Goal: Task Accomplishment & Management: Use online tool/utility

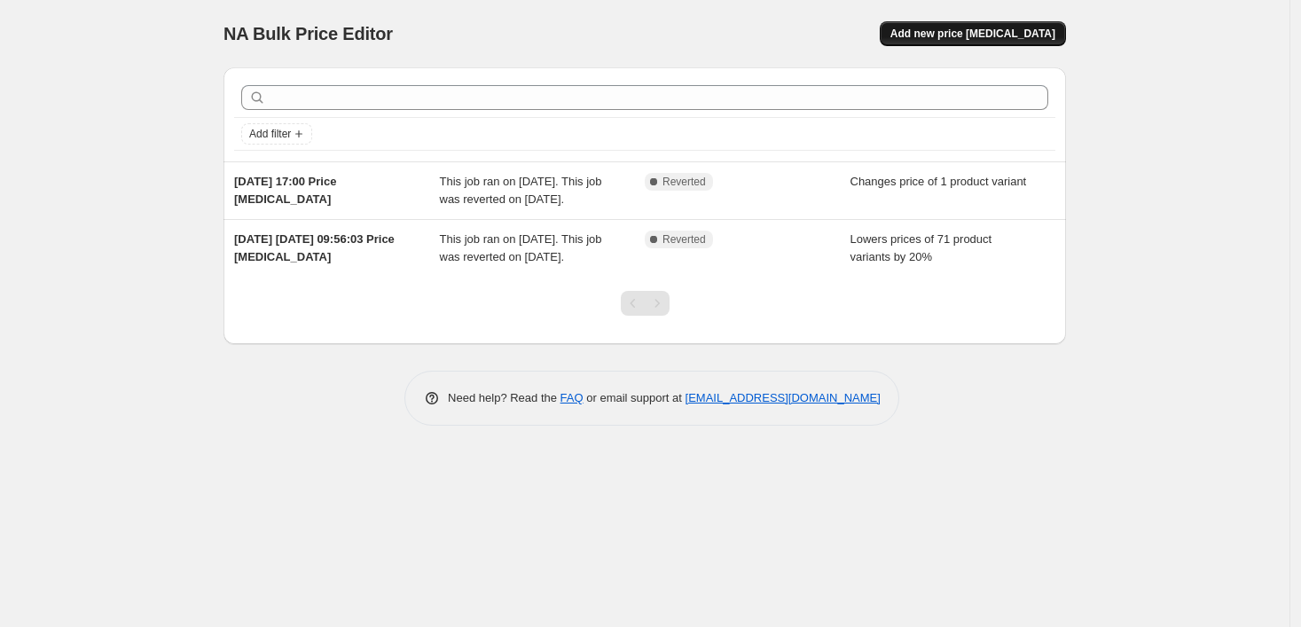
click at [951, 39] on span "Add new price [MEDICAL_DATA]" at bounding box center [972, 34] width 165 height 14
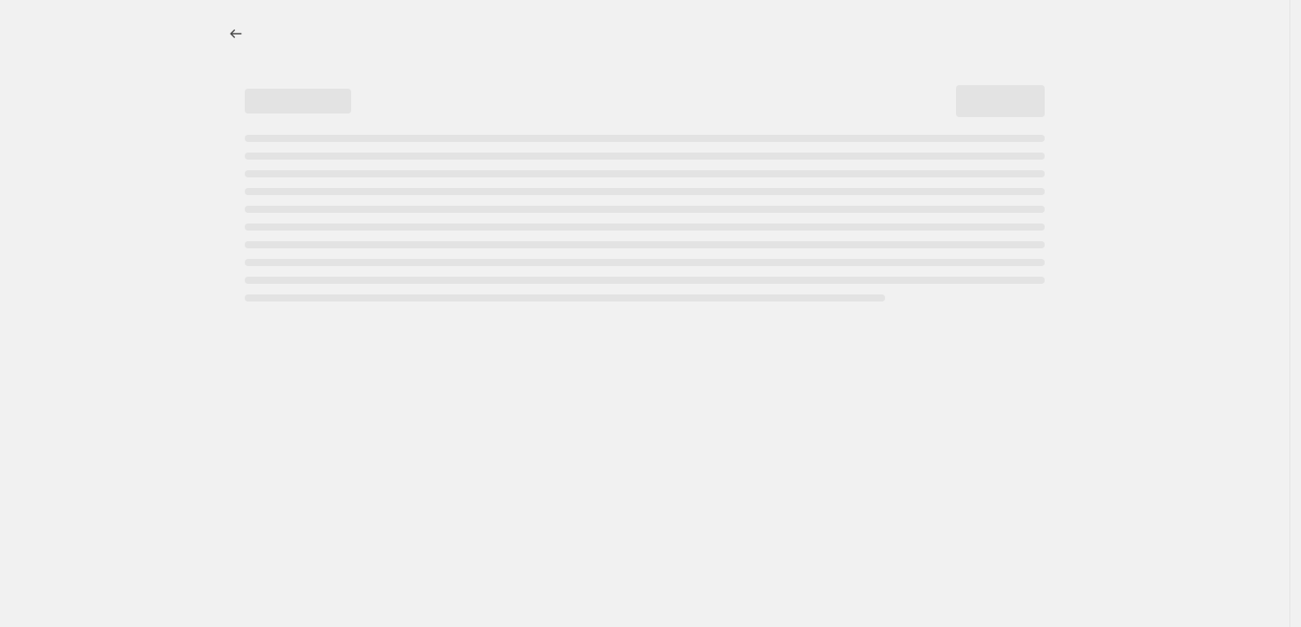
select select "percentage"
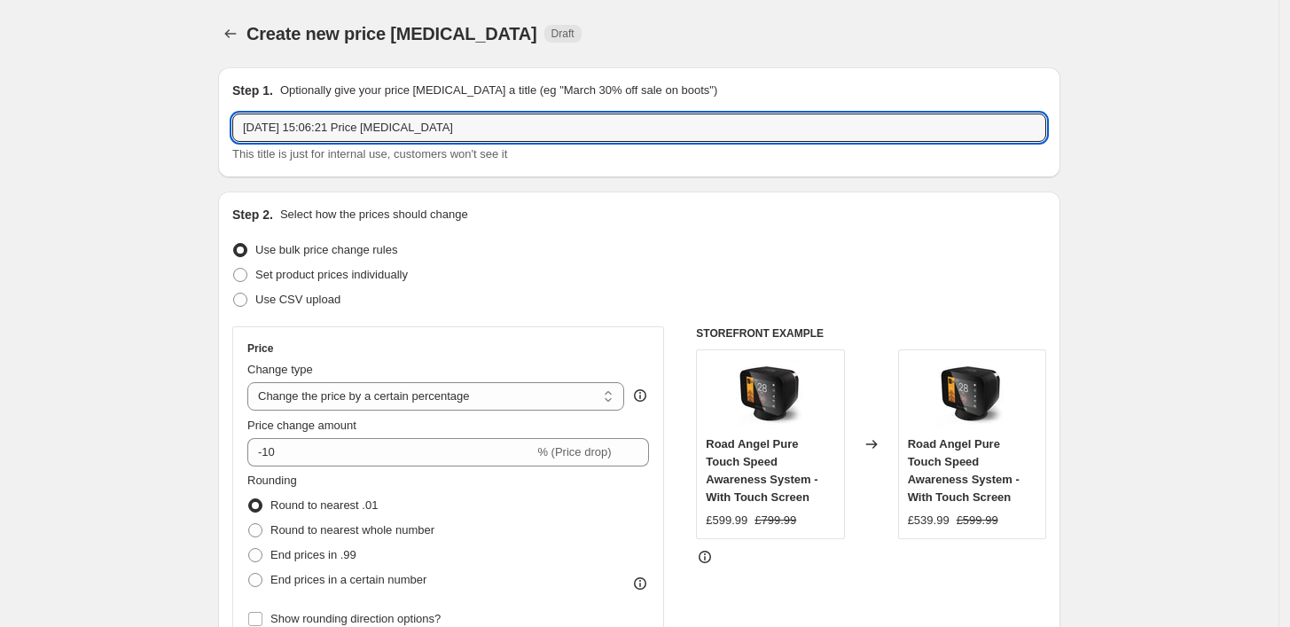
drag, startPoint x: 260, startPoint y: 125, endPoint x: 205, endPoint y: 115, distance: 55.8
click at [319, 122] on input "[DATE] 15:06:21 Price [MEDICAL_DATA]" at bounding box center [639, 128] width 814 height 28
click at [259, 127] on input "[DATE] 15:06:21 Price [MEDICAL_DATA]" at bounding box center [639, 128] width 814 height 28
drag, startPoint x: 362, startPoint y: 125, endPoint x: 313, endPoint y: 133, distance: 49.4
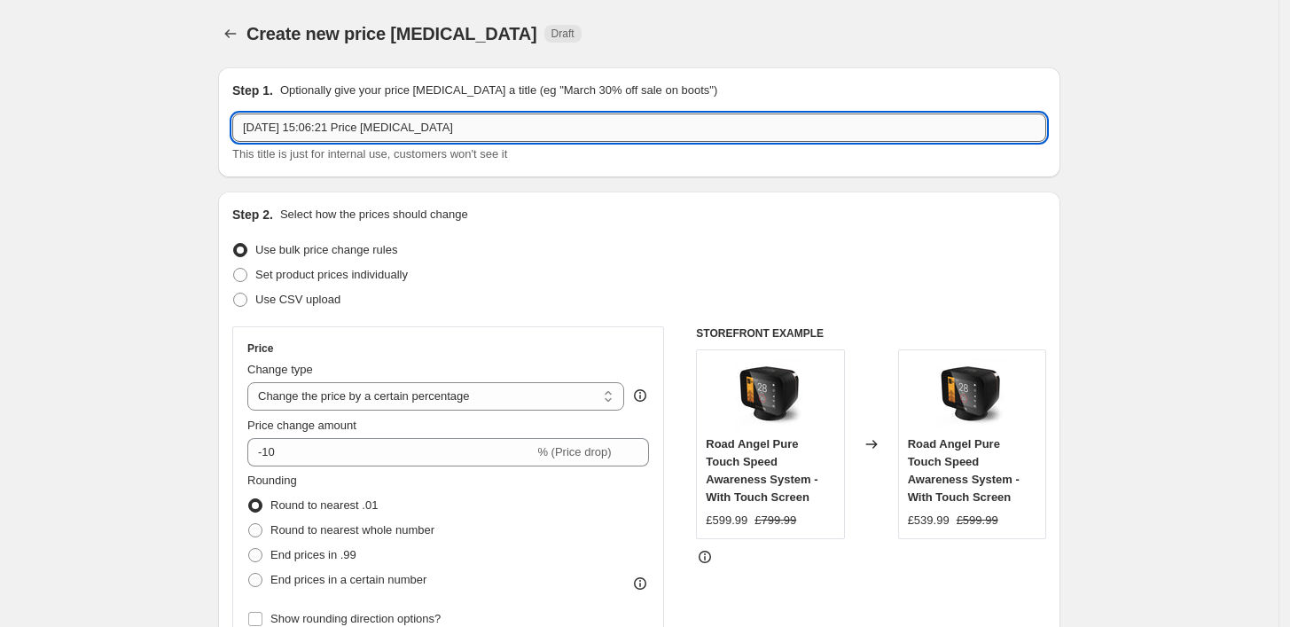
click at [317, 130] on input "[DATE] 15:06:21 Price [MEDICAL_DATA]" at bounding box center [639, 128] width 814 height 28
type input "[DATE] Price [MEDICAL_DATA]"
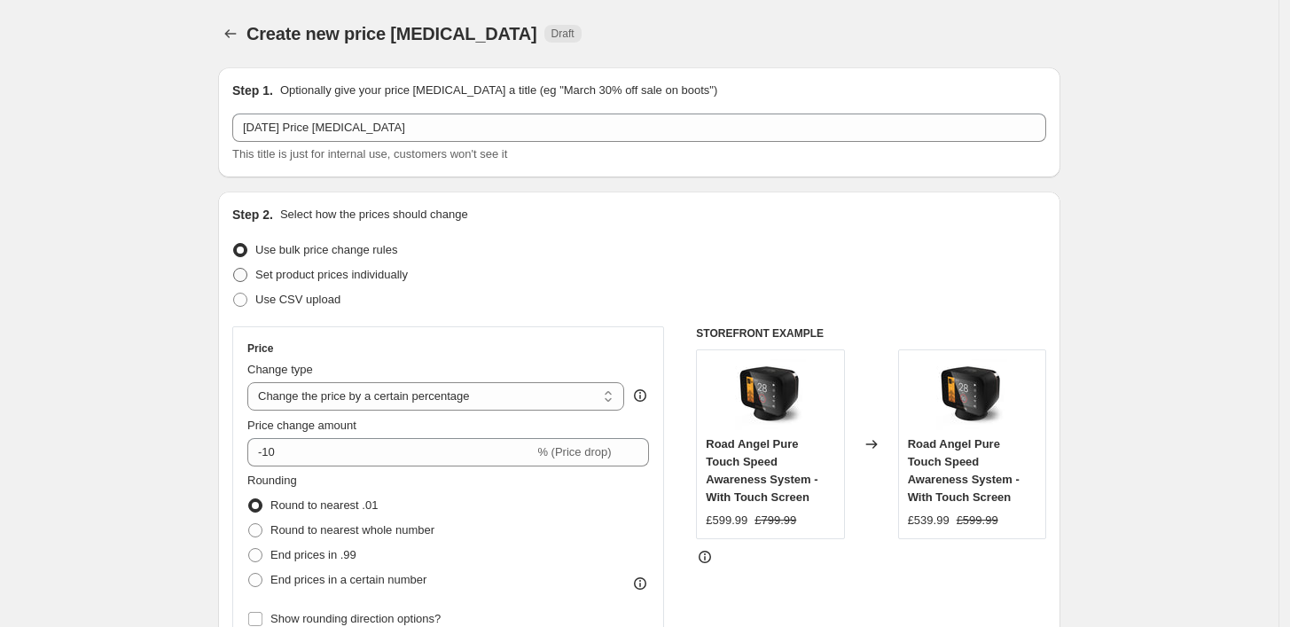
click at [254, 272] on label "Set product prices individually" at bounding box center [320, 275] width 176 height 25
click at [234, 269] on input "Set product prices individually" at bounding box center [233, 268] width 1 height 1
radio input "true"
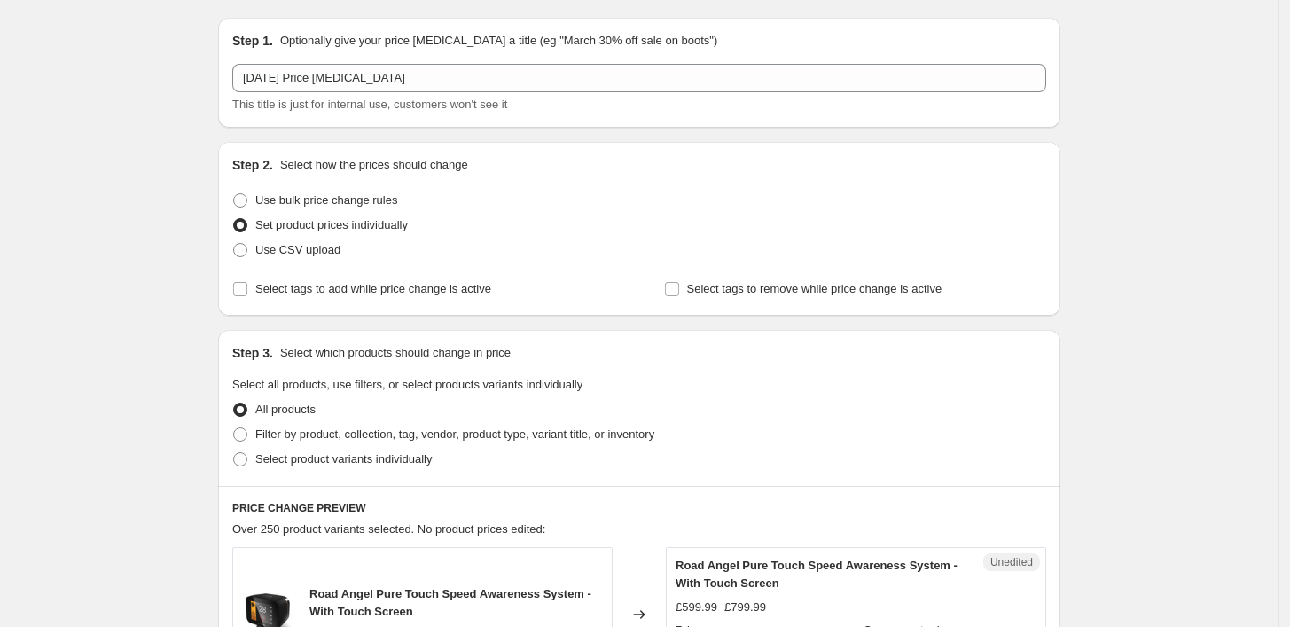
scroll to position [98, 0]
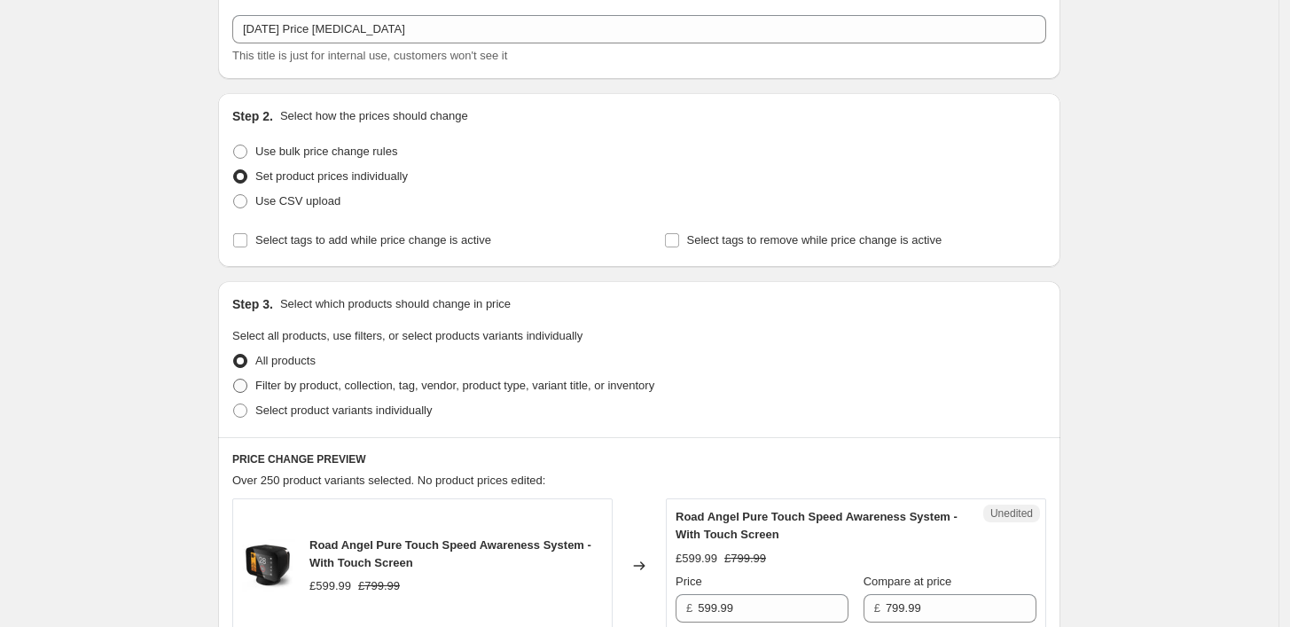
click at [242, 389] on span at bounding box center [240, 386] width 14 height 14
click at [234, 380] on input "Filter by product, collection, tag, vendor, product type, variant title, or inv…" at bounding box center [233, 379] width 1 height 1
radio input "true"
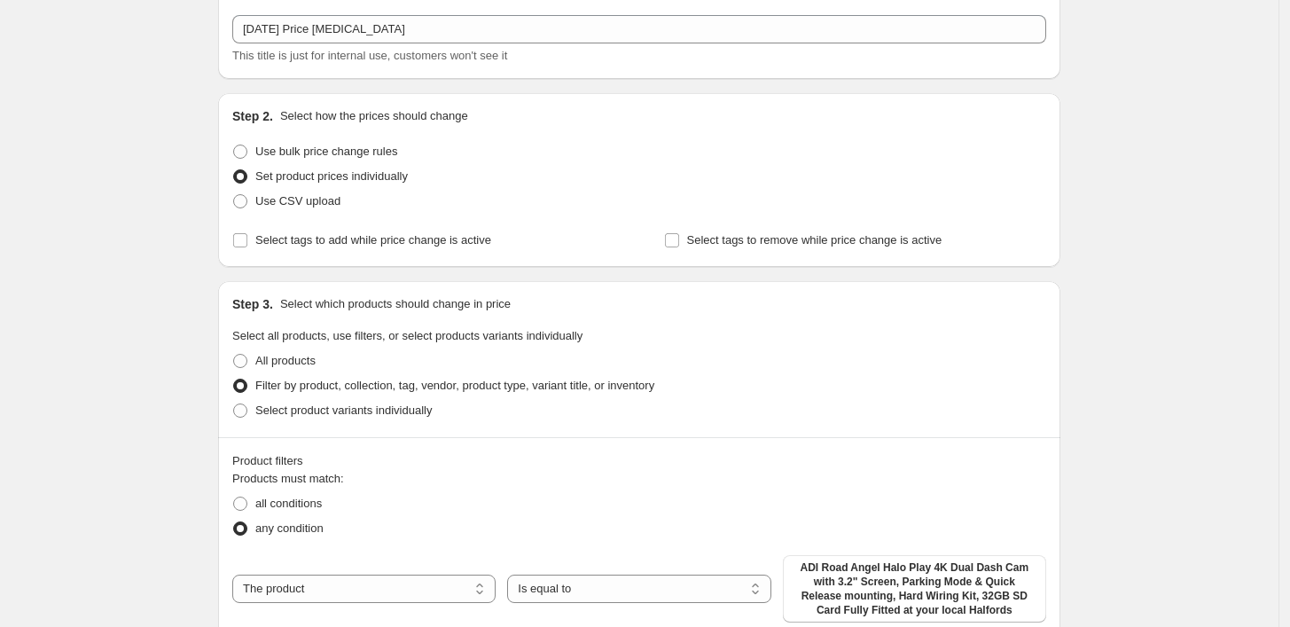
scroll to position [295, 0]
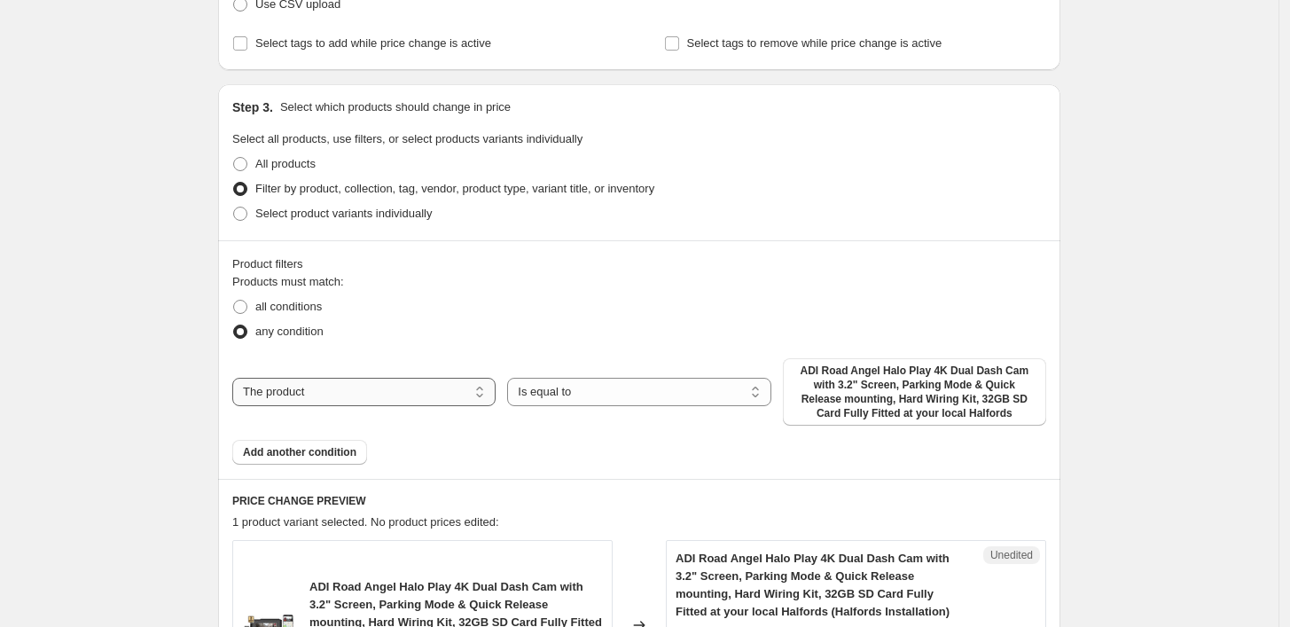
click at [337, 383] on select "The product The product's collection The product's tag The product's vendor The…" at bounding box center [363, 392] width 263 height 28
select select "tag"
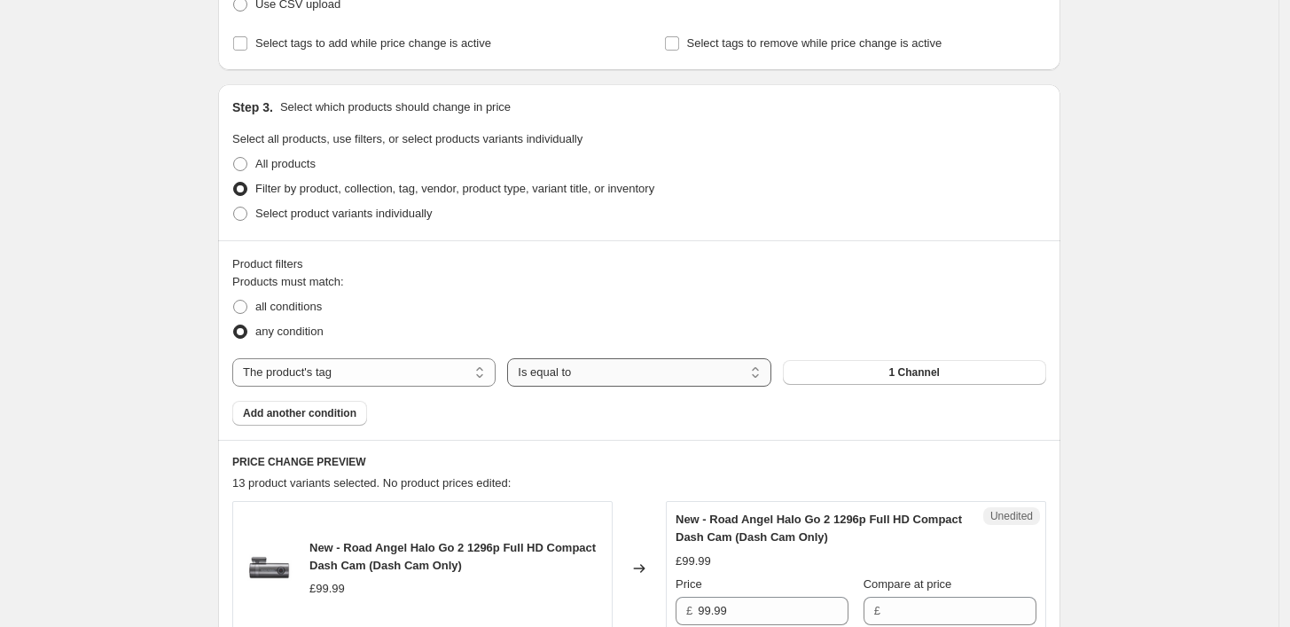
click at [644, 368] on select "Is equal to Is not equal to" at bounding box center [638, 372] width 263 height 28
click at [921, 364] on button "1 Channel" at bounding box center [914, 372] width 263 height 25
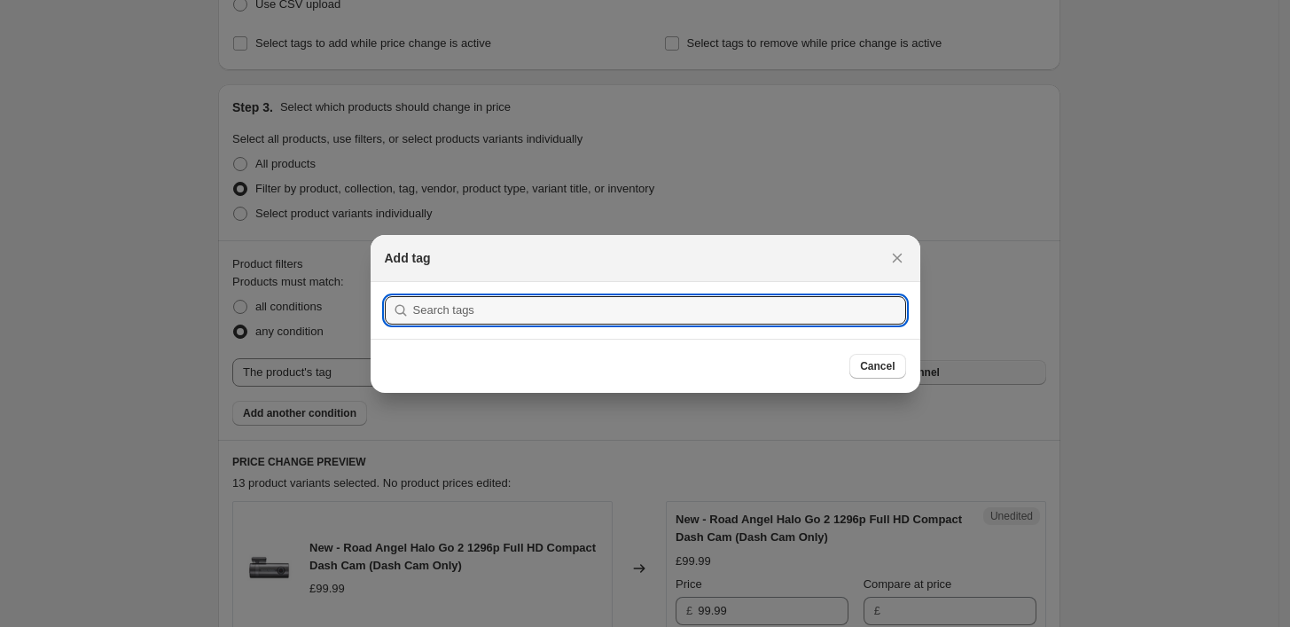
scroll to position [0, 0]
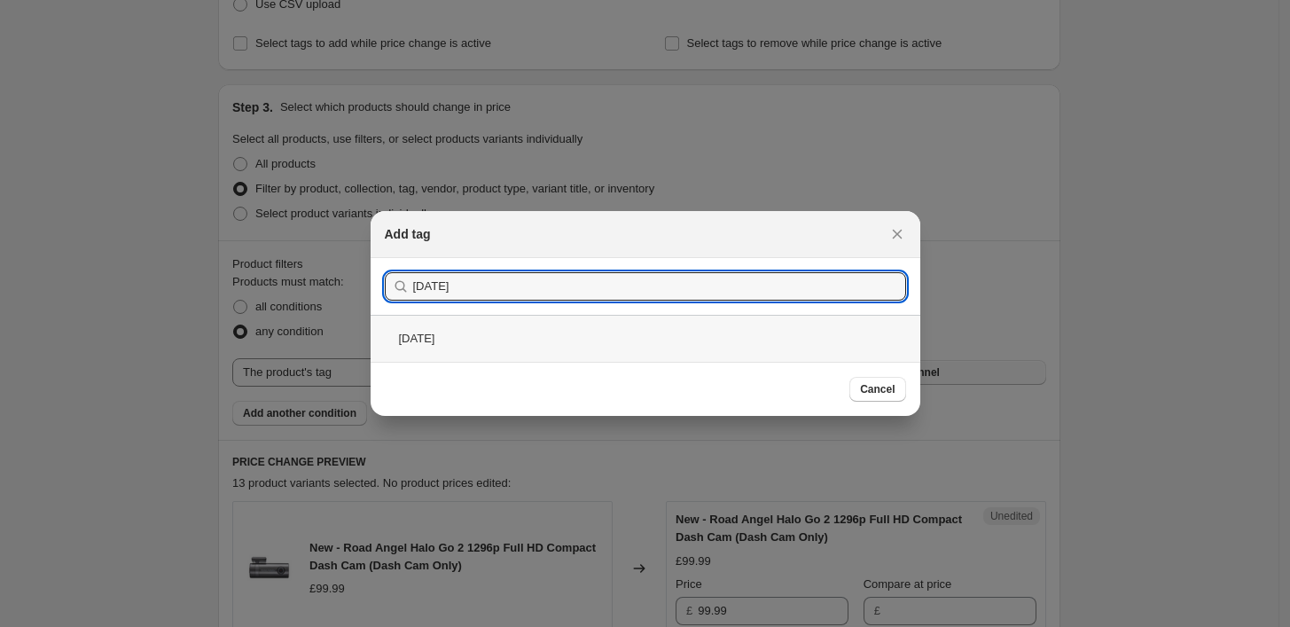
type input "Aug15"
click at [433, 348] on div "Aug15" at bounding box center [646, 338] width 550 height 47
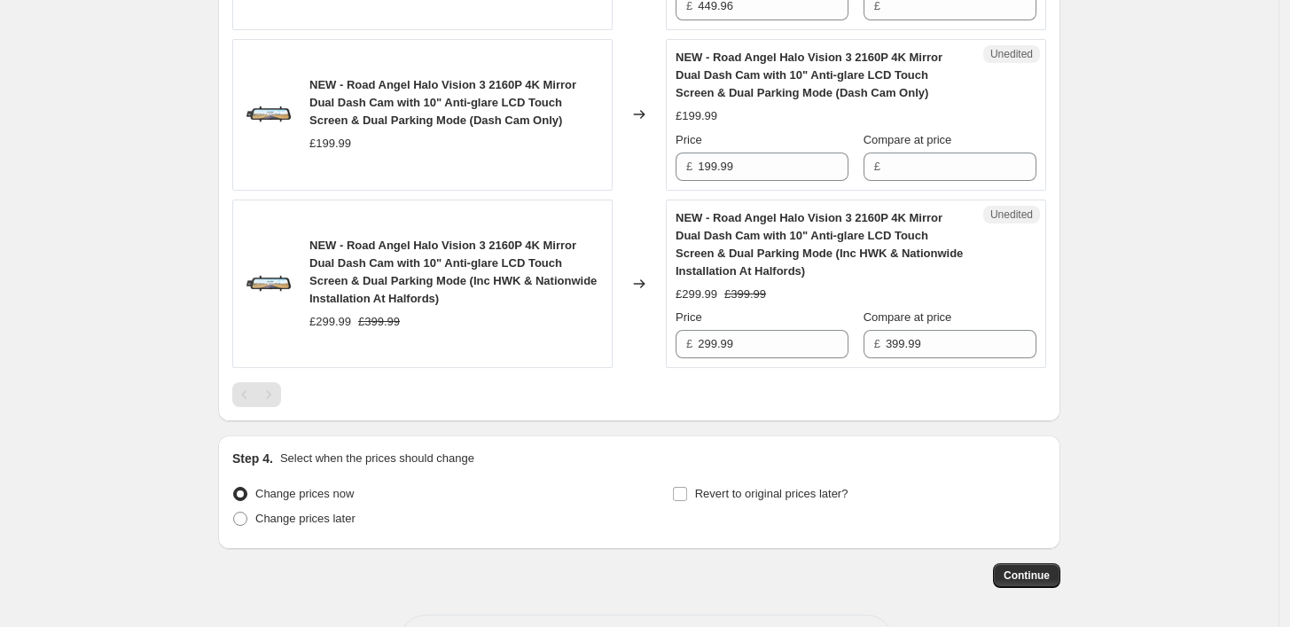
scroll to position [1841, 0]
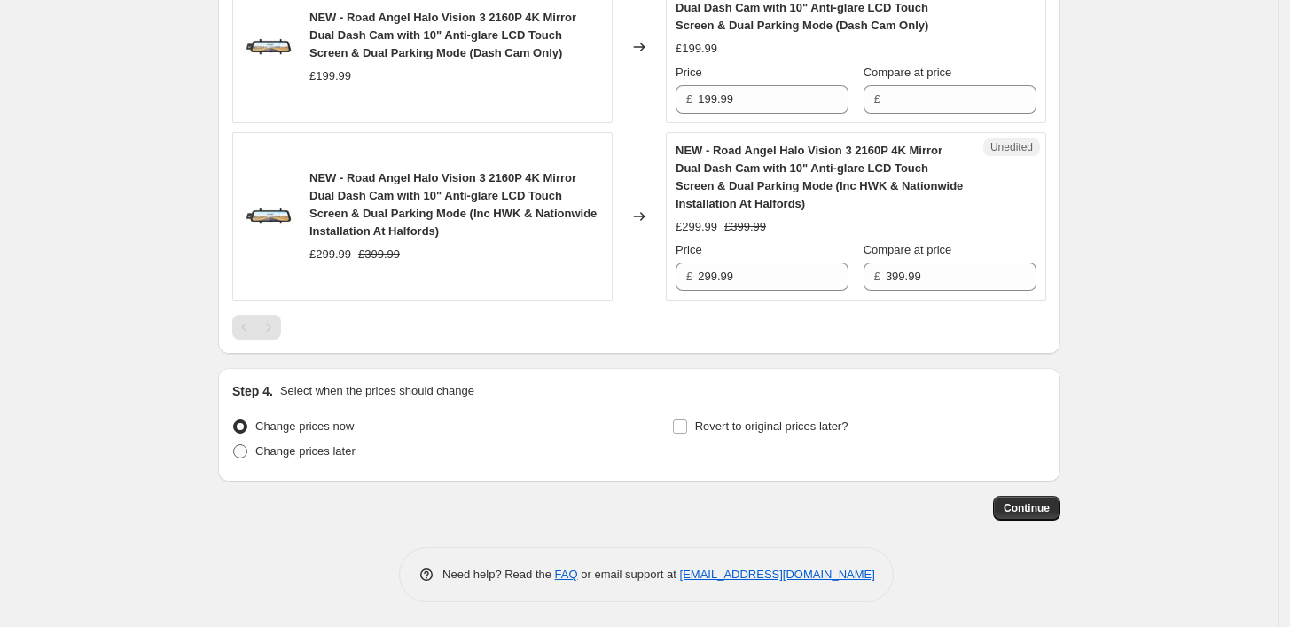
click at [277, 449] on span "Change prices later" at bounding box center [305, 450] width 100 height 13
click at [234, 445] on input "Change prices later" at bounding box center [233, 444] width 1 height 1
radio input "true"
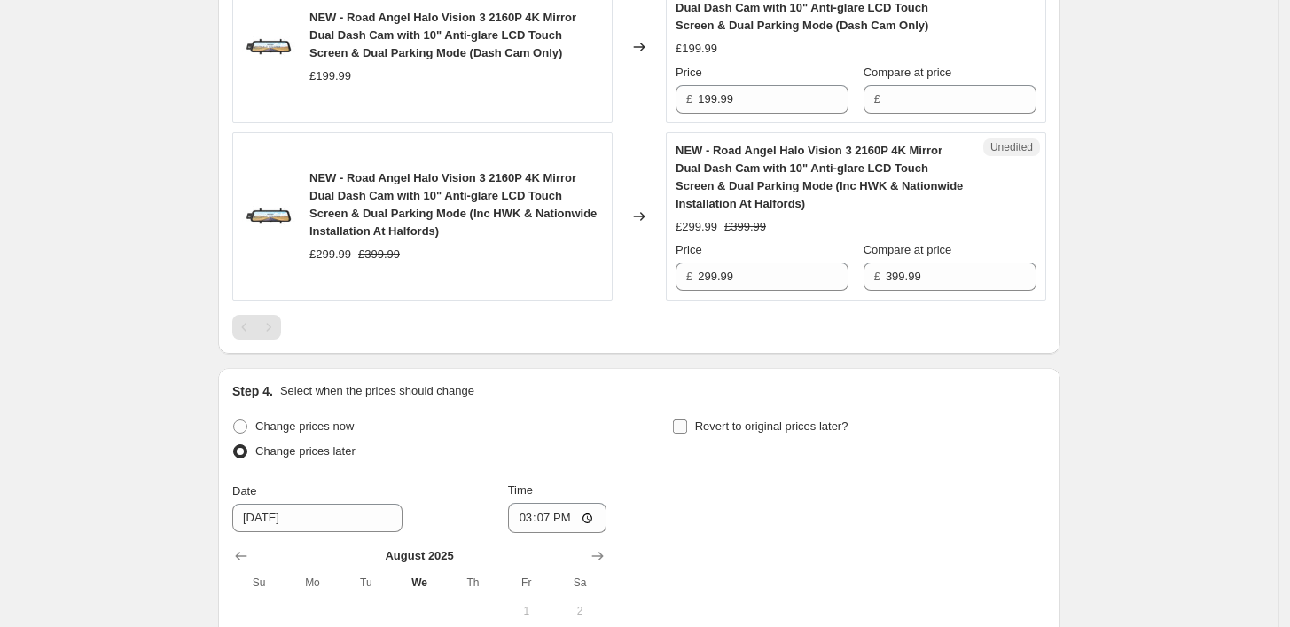
click at [697, 424] on label "Revert to original prices later?" at bounding box center [760, 426] width 176 height 25
click at [687, 424] on input "Revert to original prices later?" at bounding box center [680, 426] width 14 height 14
checkbox input "true"
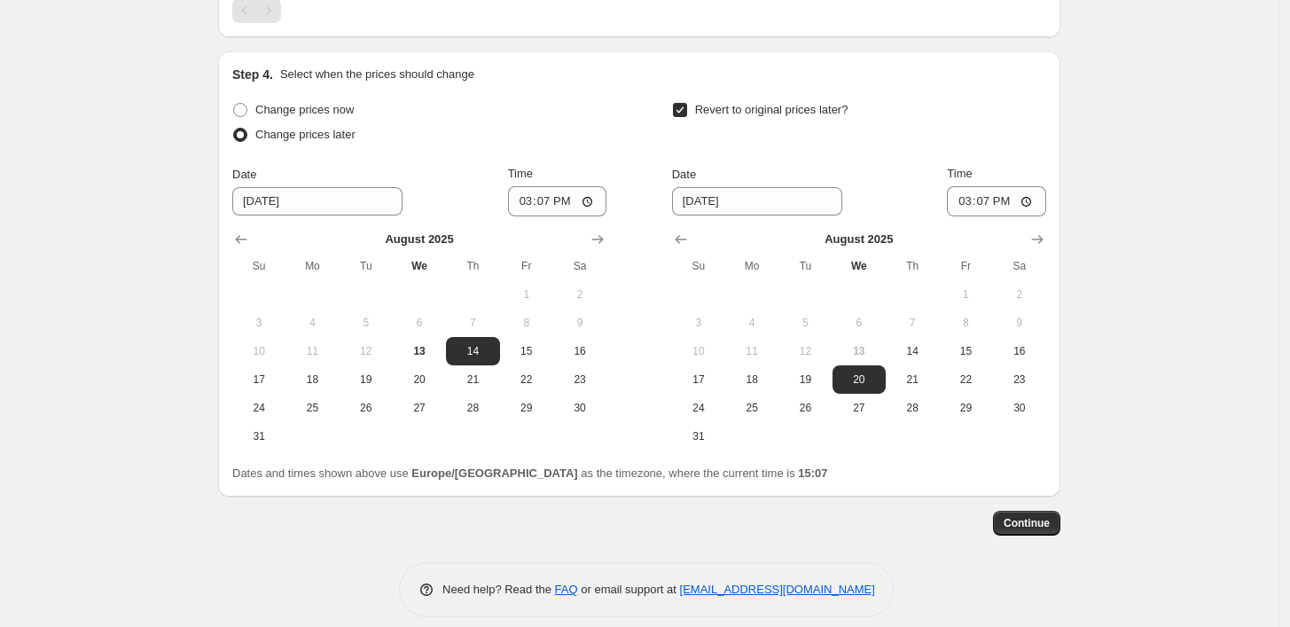
scroll to position [2173, 0]
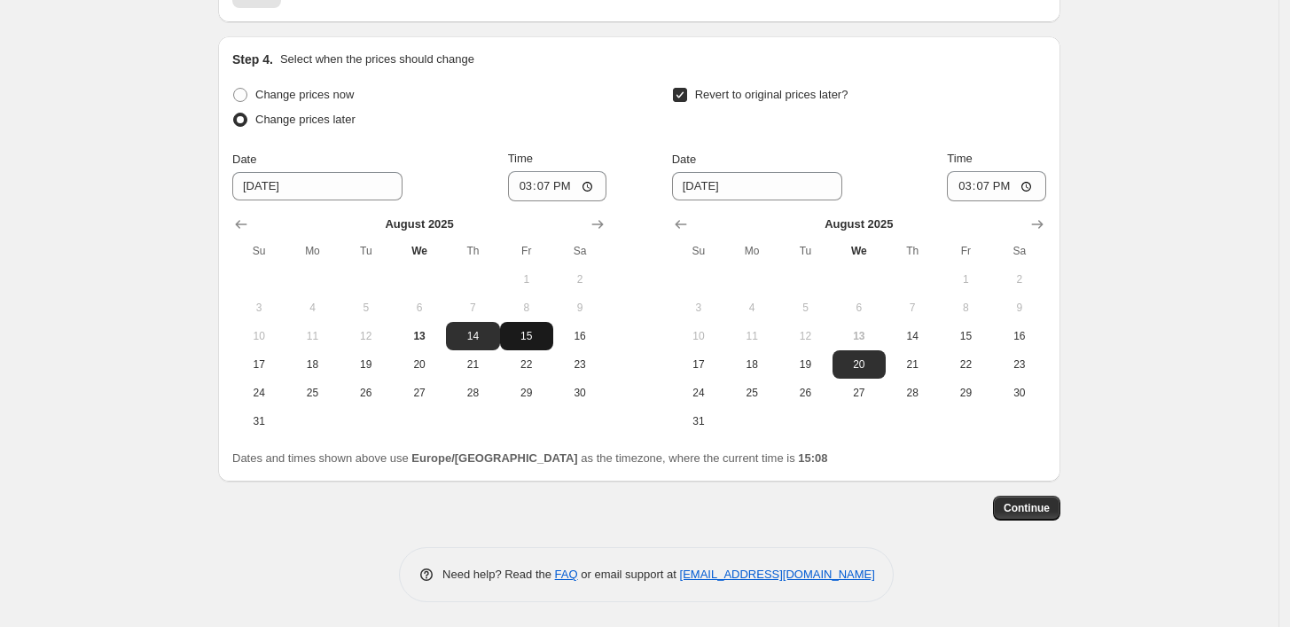
click at [529, 344] on button "15" at bounding box center [526, 336] width 53 height 28
type input "8/15/2025"
click at [568, 177] on input "15:07" at bounding box center [557, 186] width 99 height 30
type input "15:00"
click at [699, 367] on span "17" at bounding box center [698, 364] width 39 height 14
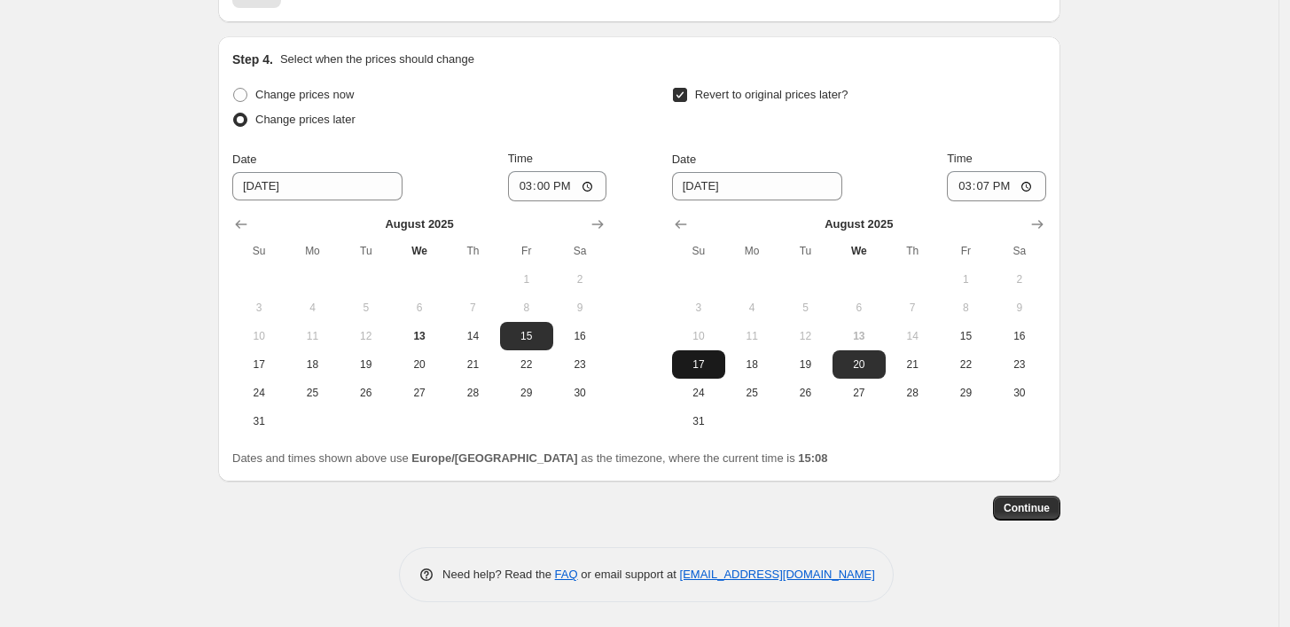
type input "8/17/2025"
click at [991, 175] on input "15:07" at bounding box center [996, 186] width 99 height 30
click at [1016, 181] on input "15:07" at bounding box center [996, 186] width 99 height 30
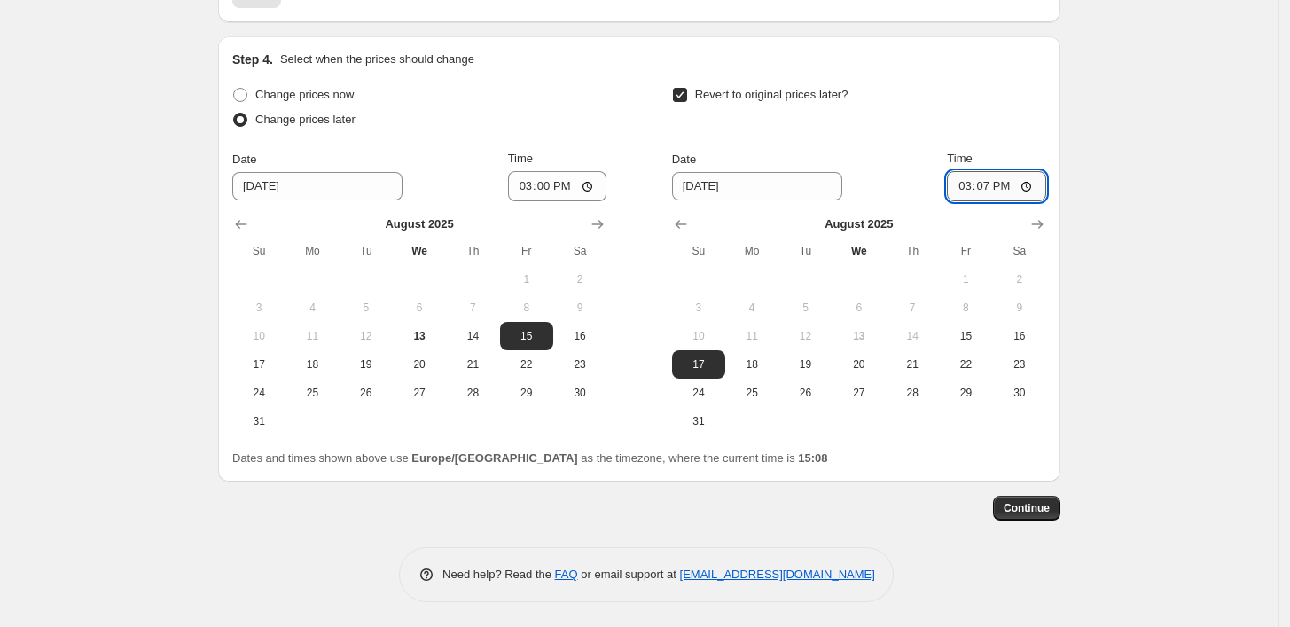
click at [1016, 181] on input "15:07" at bounding box center [996, 186] width 99 height 30
type input "11:07"
click at [953, 177] on div "Date 8/17/2025 Time 15:07" at bounding box center [859, 175] width 374 height 51
drag, startPoint x: 1003, startPoint y: 199, endPoint x: 1009, endPoint y: 181, distance: 18.8
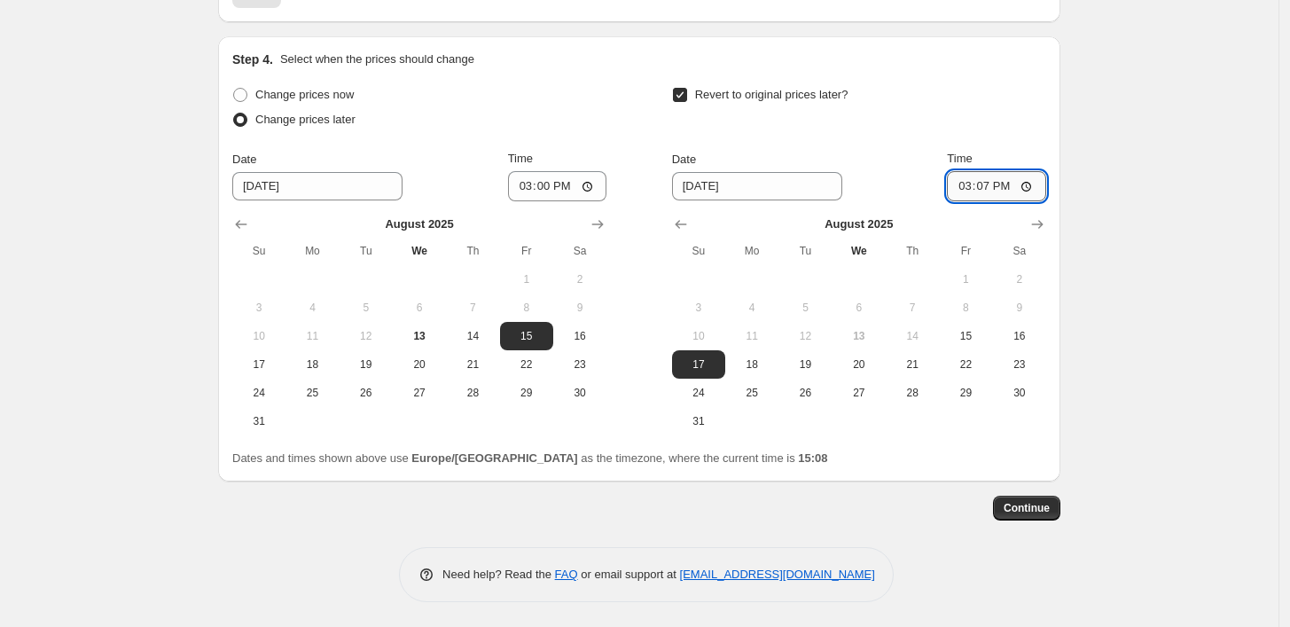
click at [1004, 194] on input "15:07" at bounding box center [996, 186] width 99 height 30
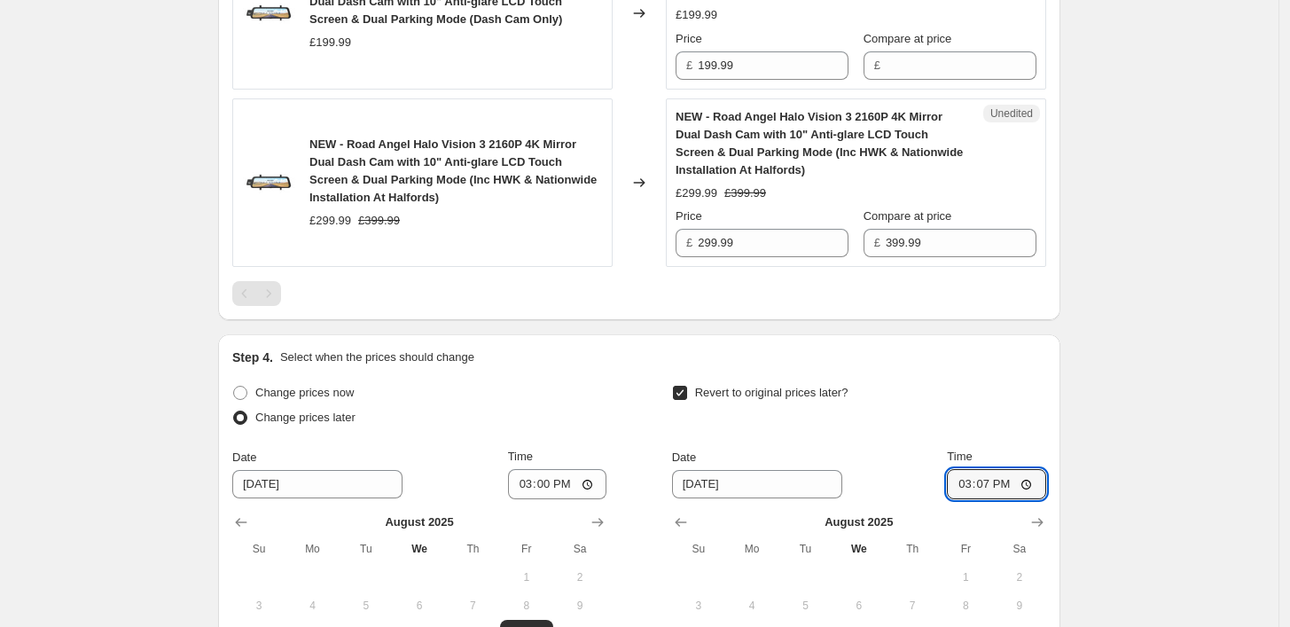
scroll to position [1779, 0]
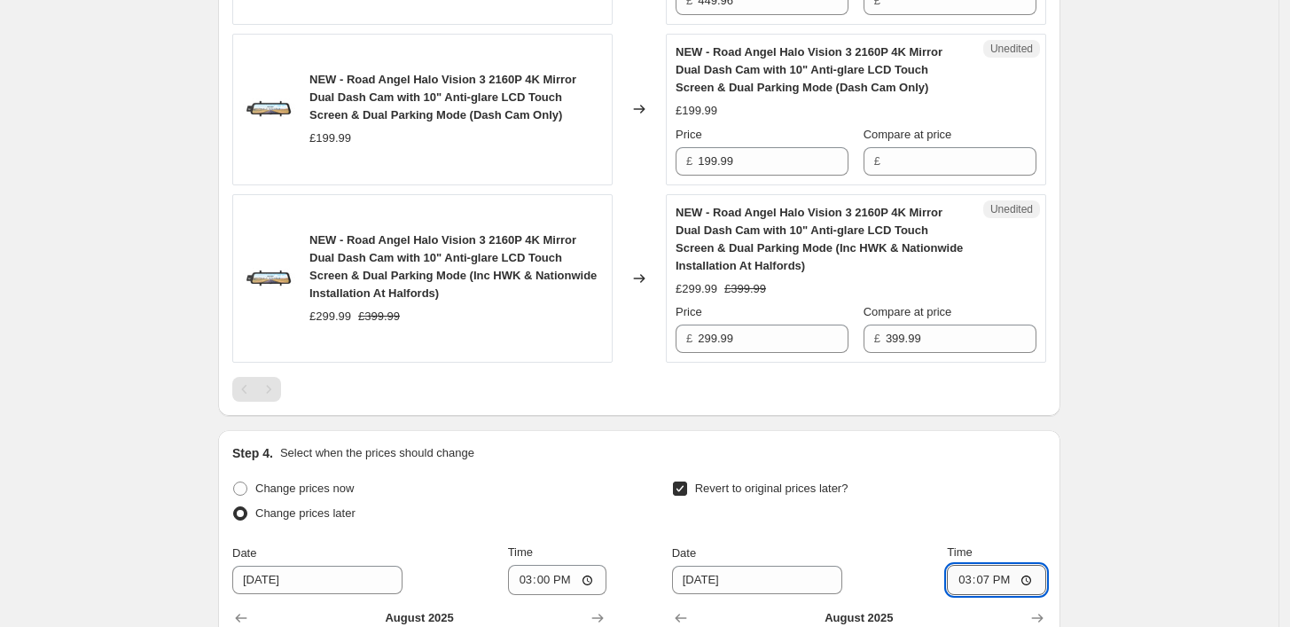
click at [1031, 574] on input "15:07" at bounding box center [996, 580] width 99 height 30
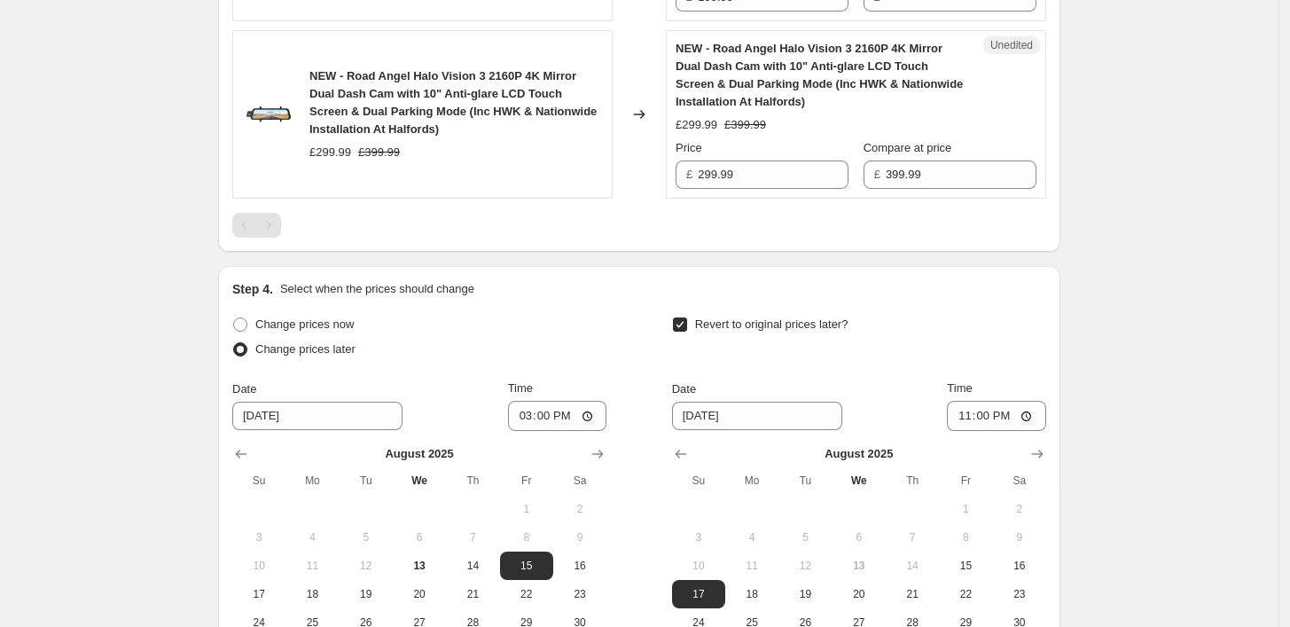
scroll to position [1976, 0]
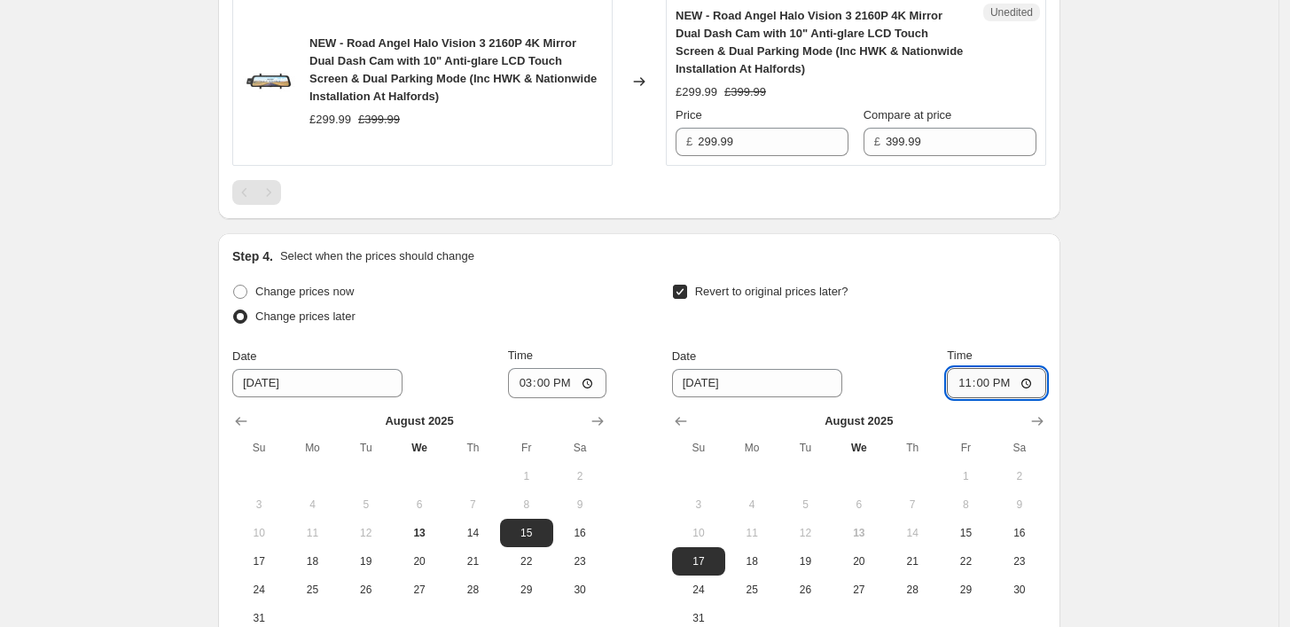
click at [1015, 383] on input "23:00" at bounding box center [996, 383] width 99 height 30
click at [1012, 382] on input "23:00" at bounding box center [996, 383] width 99 height 30
click at [1026, 381] on input "23:00" at bounding box center [996, 383] width 99 height 30
type input "23:59"
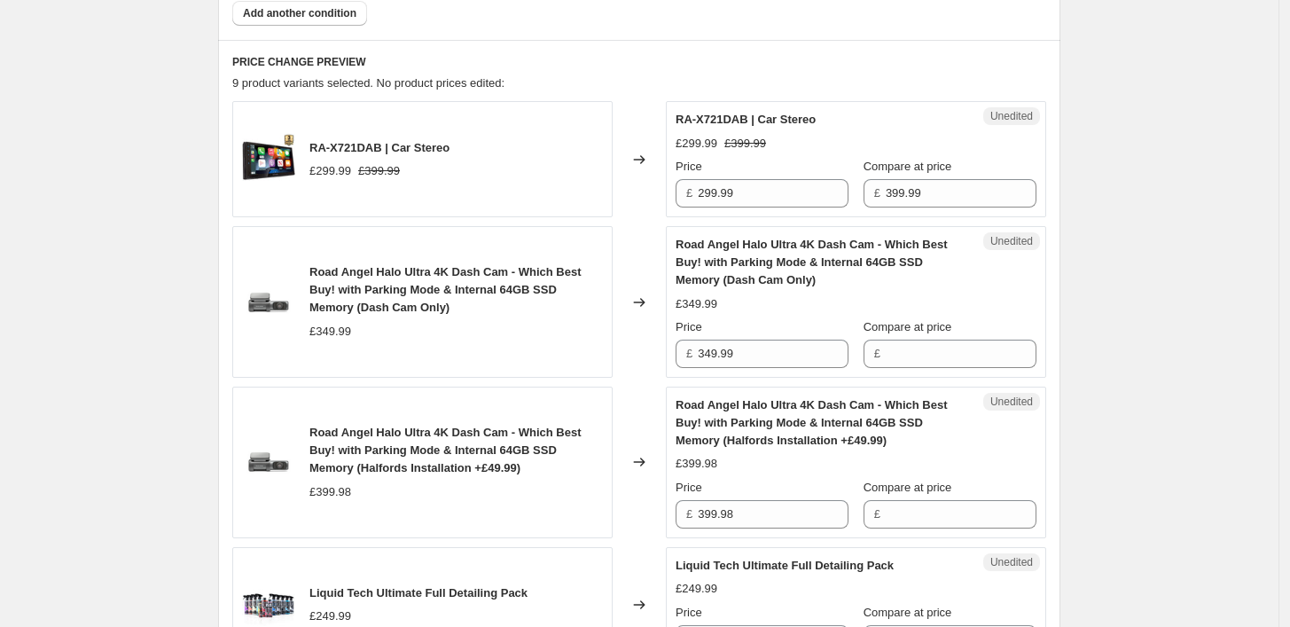
scroll to position [596, 0]
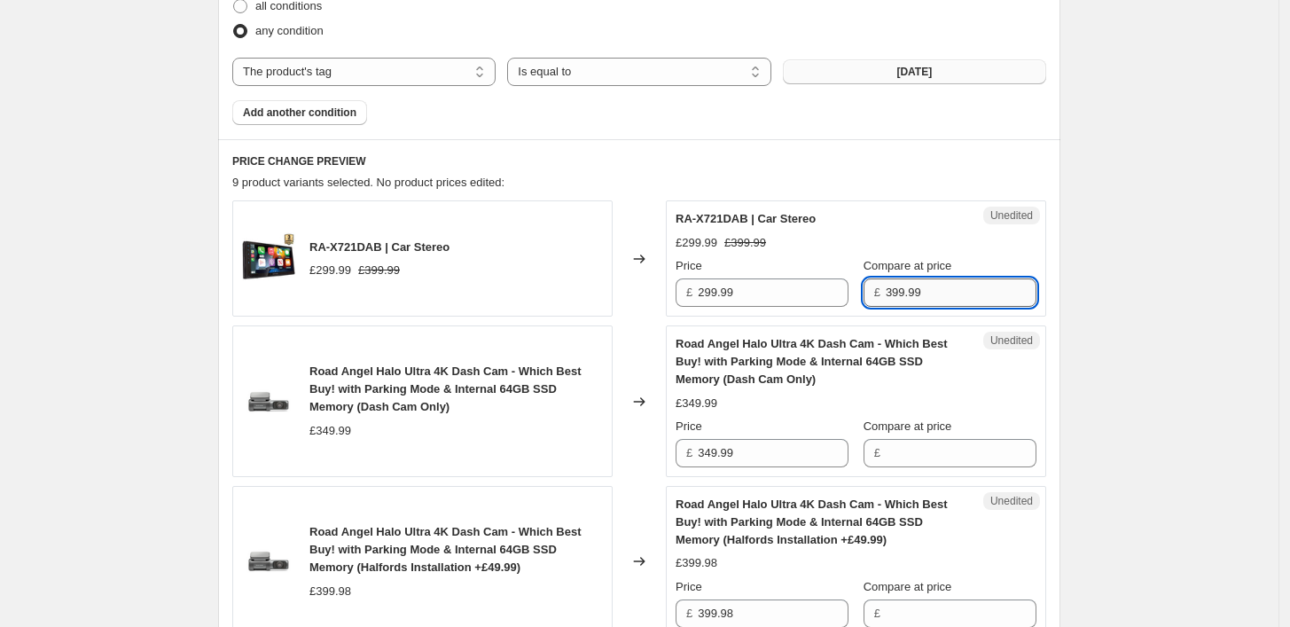
click at [886, 300] on input "399.99" at bounding box center [961, 292] width 151 height 28
click at [745, 288] on input "299.99" at bounding box center [773, 292] width 151 height 28
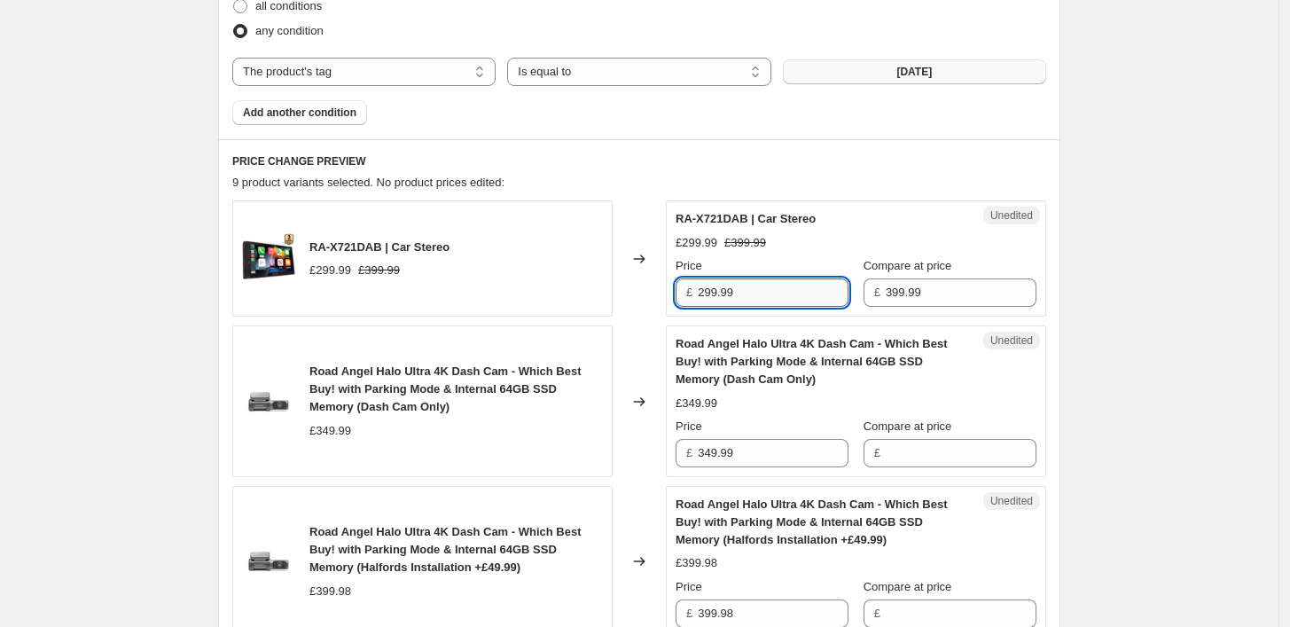
click at [745, 288] on input "299.99" at bounding box center [773, 292] width 151 height 28
type input "199.99"
click at [772, 443] on input "349.99" at bounding box center [773, 453] width 151 height 28
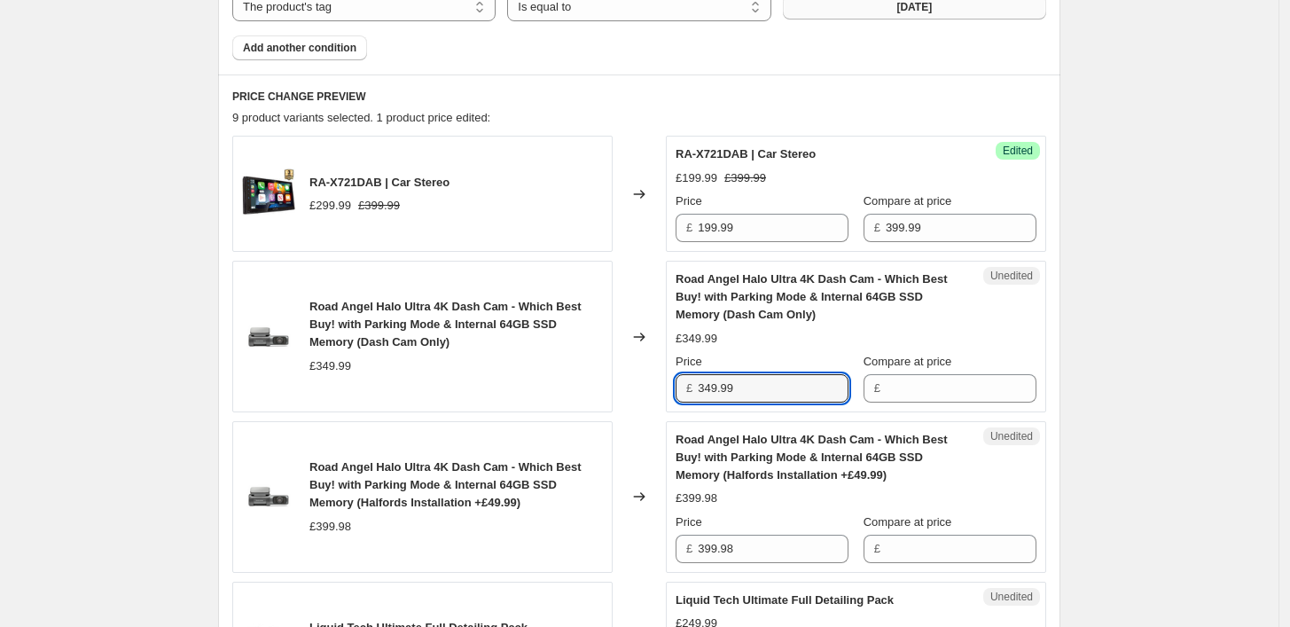
scroll to position [695, 0]
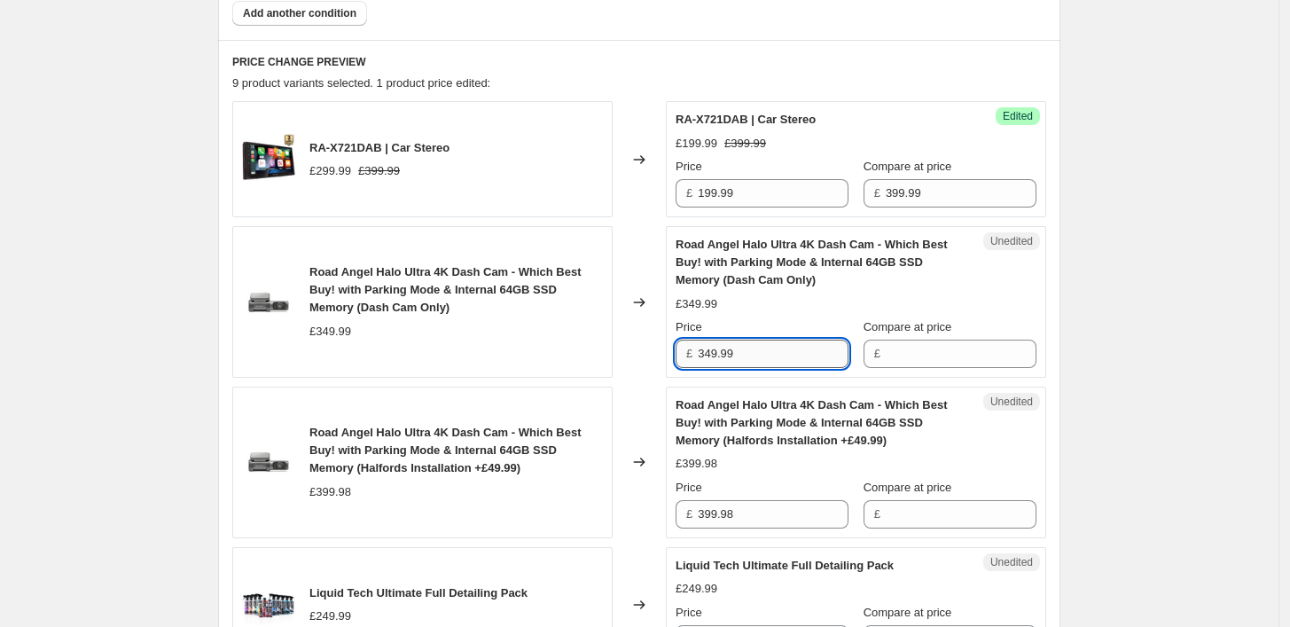
click at [743, 346] on input "349.99" at bounding box center [773, 354] width 151 height 28
type input "199.99"
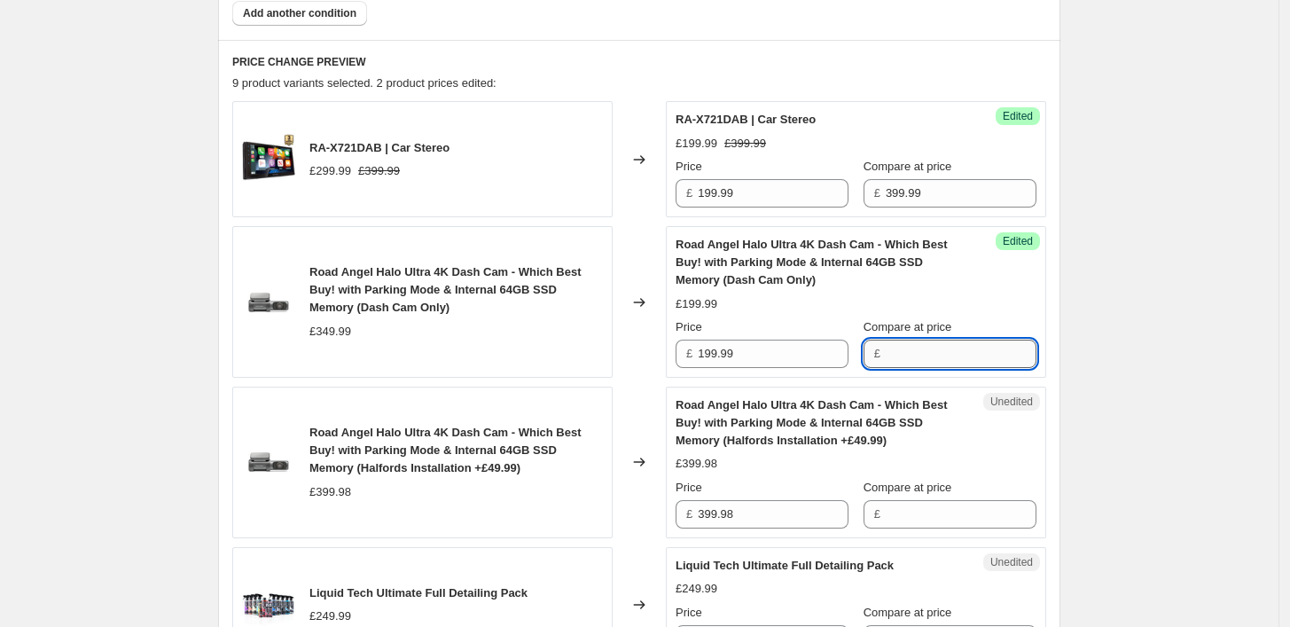
click at [924, 350] on input "Compare at price" at bounding box center [961, 354] width 151 height 28
type input "349.99"
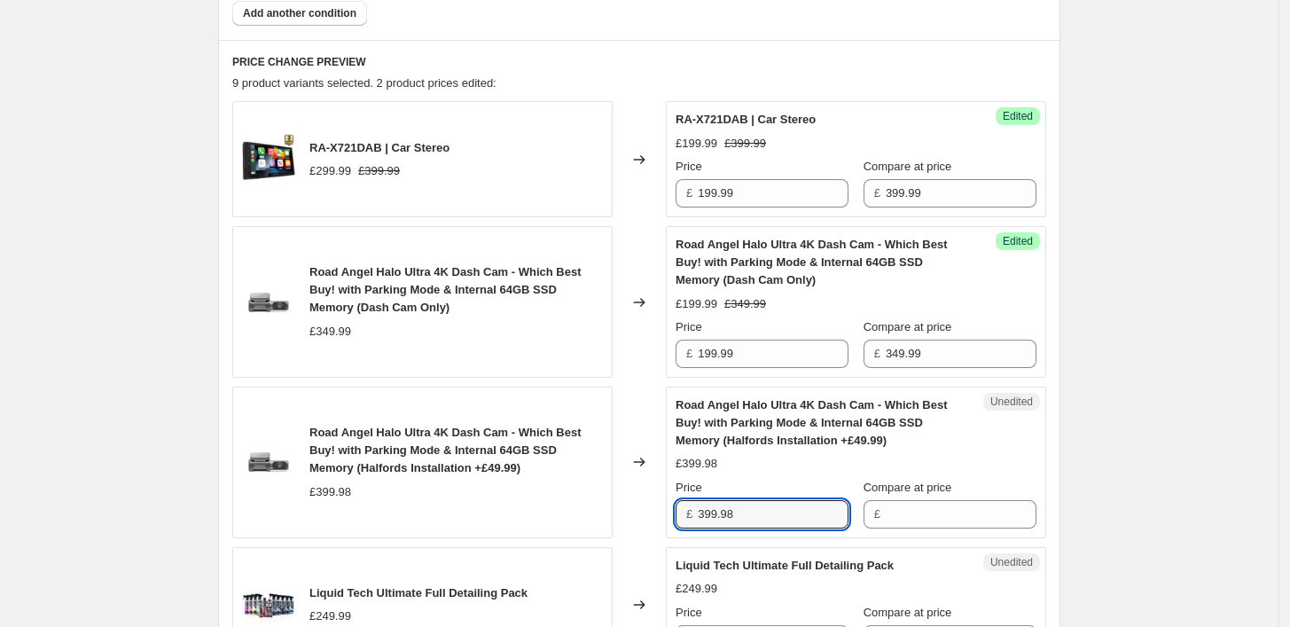
drag, startPoint x: 740, startPoint y: 511, endPoint x: 619, endPoint y: 511, distance: 120.6
click at [649, 502] on div "Road Angel Halo Ultra 4K Dash Cam - Which Best Buy! with Parking Mode & Interna…" at bounding box center [639, 463] width 814 height 152
type input "249.98"
click at [921, 508] on input "Compare at price" at bounding box center [961, 514] width 151 height 28
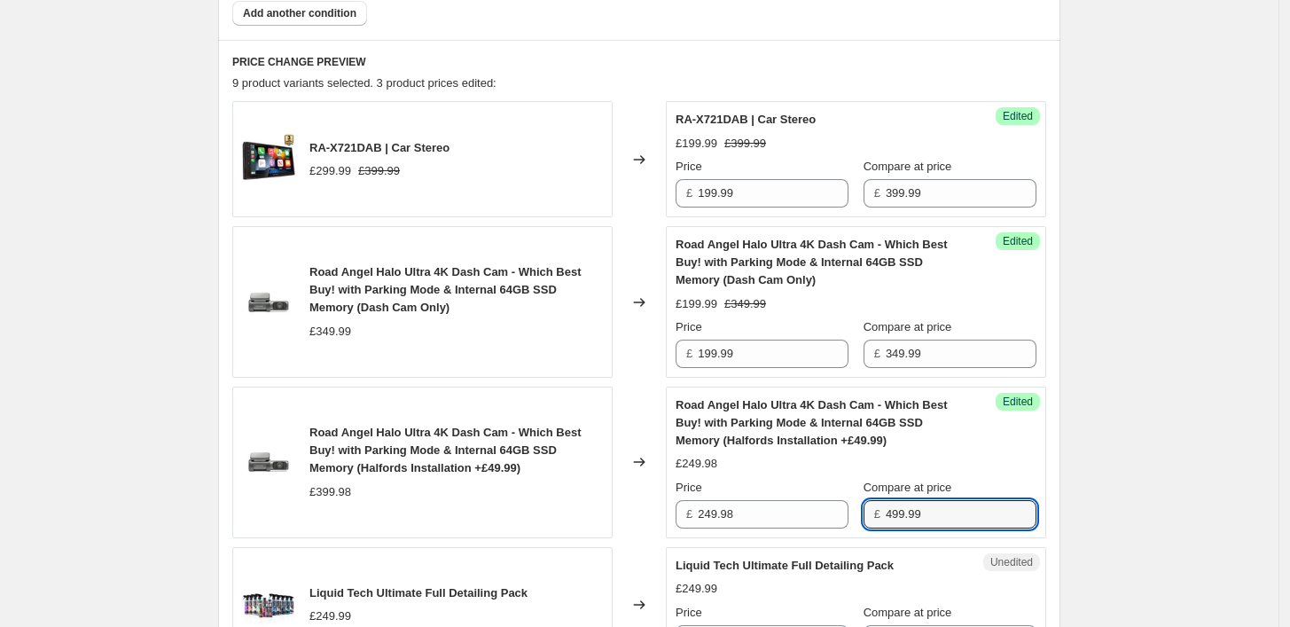
click at [891, 519] on input "499.99" at bounding box center [961, 514] width 151 height 28
type input "399.99"
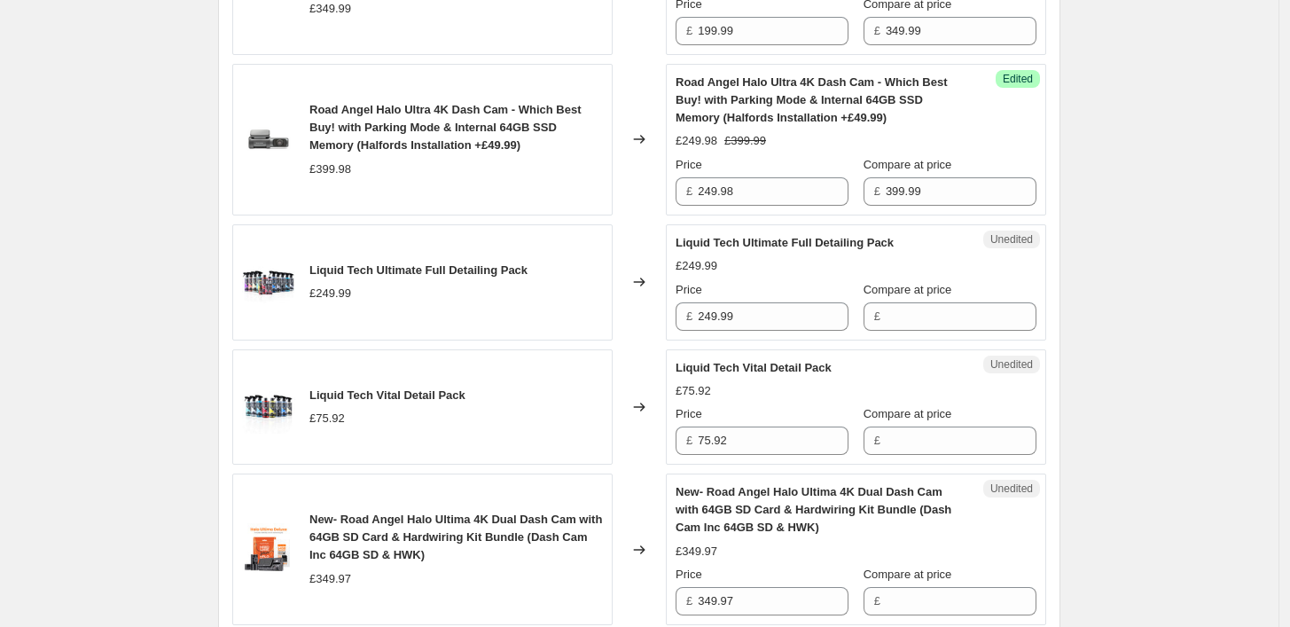
scroll to position [1089, 0]
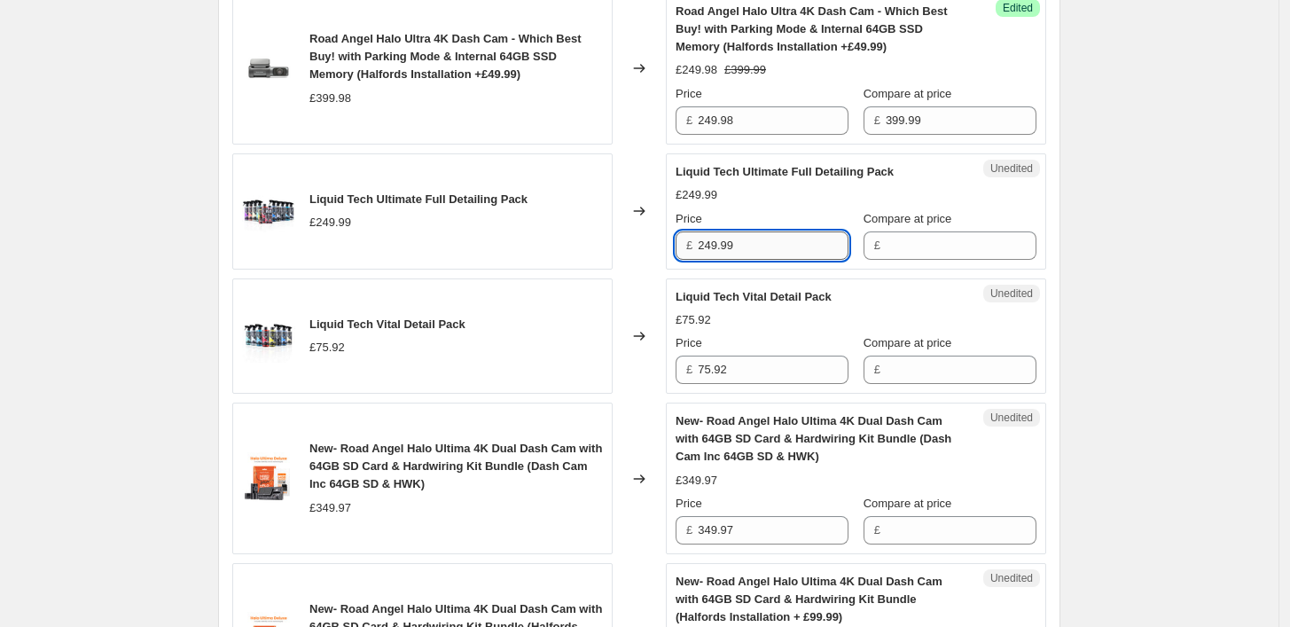
click at [735, 247] on input "249.99" at bounding box center [773, 245] width 151 height 28
type input "99.99"
click at [886, 236] on input "Compare at price" at bounding box center [961, 245] width 151 height 28
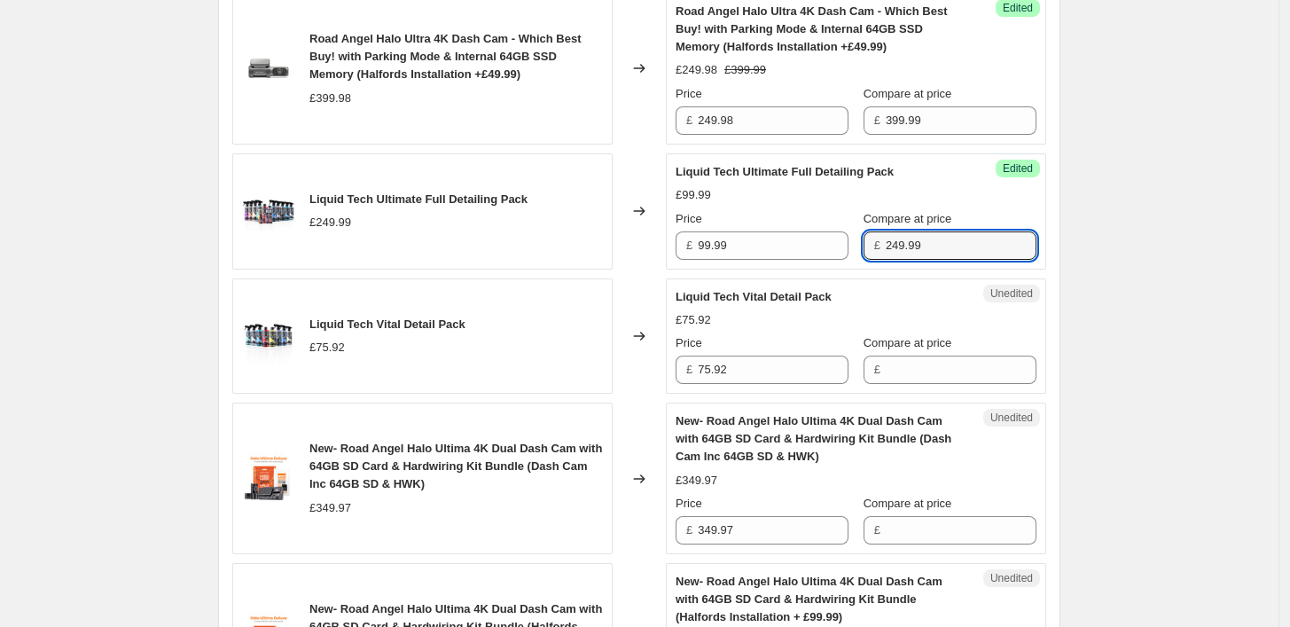
type input "249.99"
click at [1195, 253] on div "Create new price change job. This page is ready Create new price change job Dra…" at bounding box center [639, 312] width 1279 height 2802
click at [364, 317] on span "Liquid Tech Vital Detail Pack" at bounding box center [388, 323] width 156 height 13
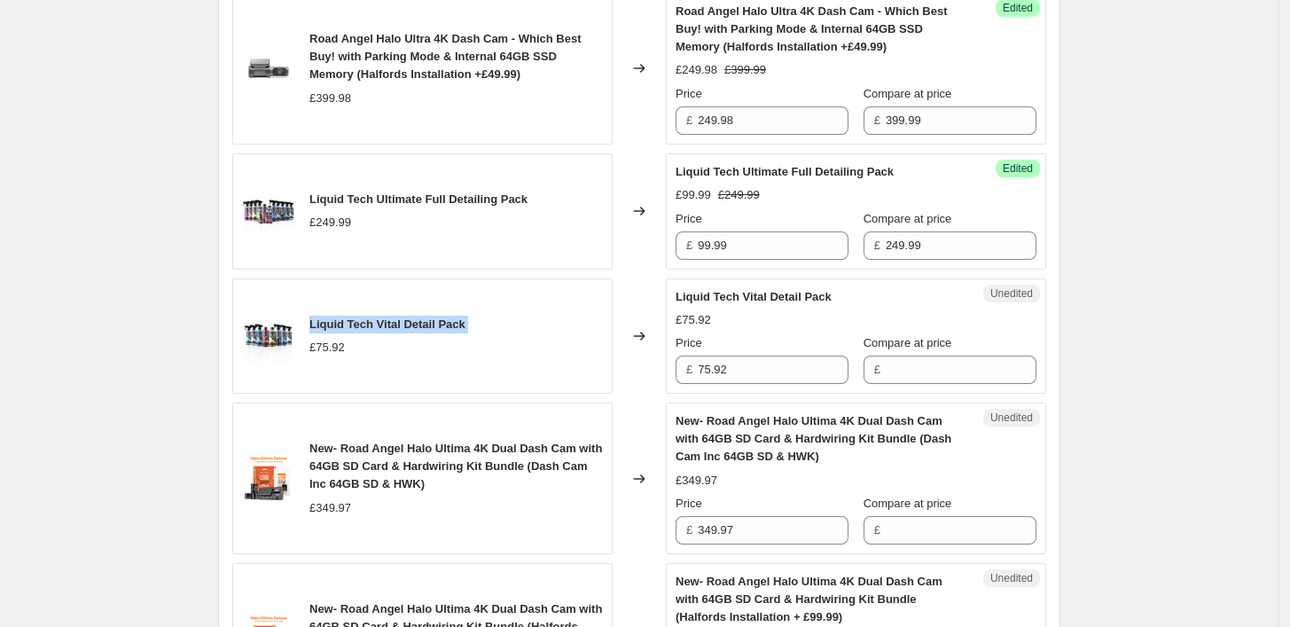
click at [364, 317] on span "Liquid Tech Vital Detail Pack" at bounding box center [388, 323] width 156 height 13
copy span "Liquid Tech Vital Detail Pack"
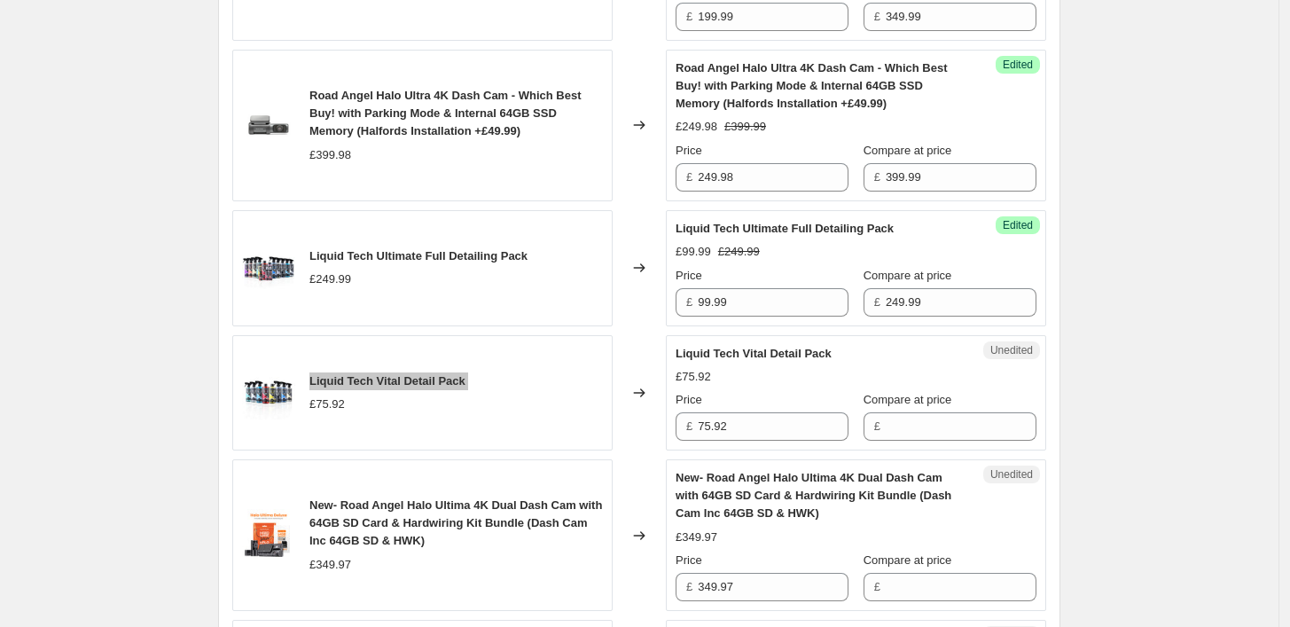
scroll to position [1034, 0]
click at [539, 388] on div "Liquid Tech Vital Detail Pack £75.92" at bounding box center [422, 391] width 380 height 116
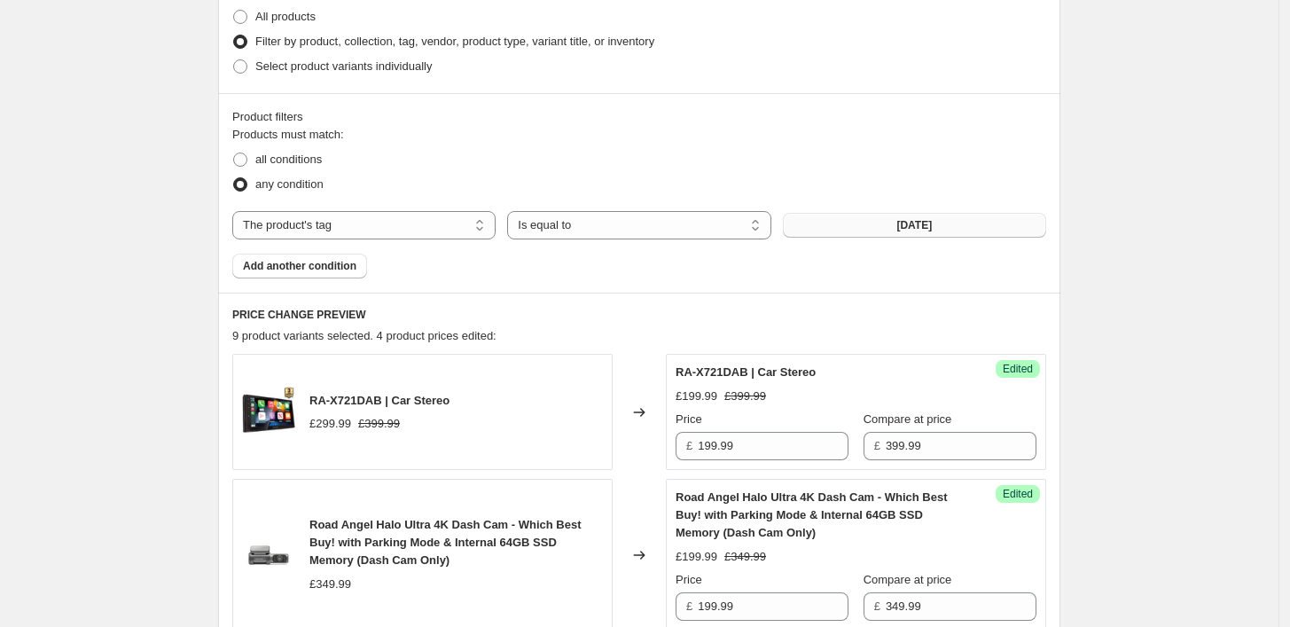
scroll to position [639, 0]
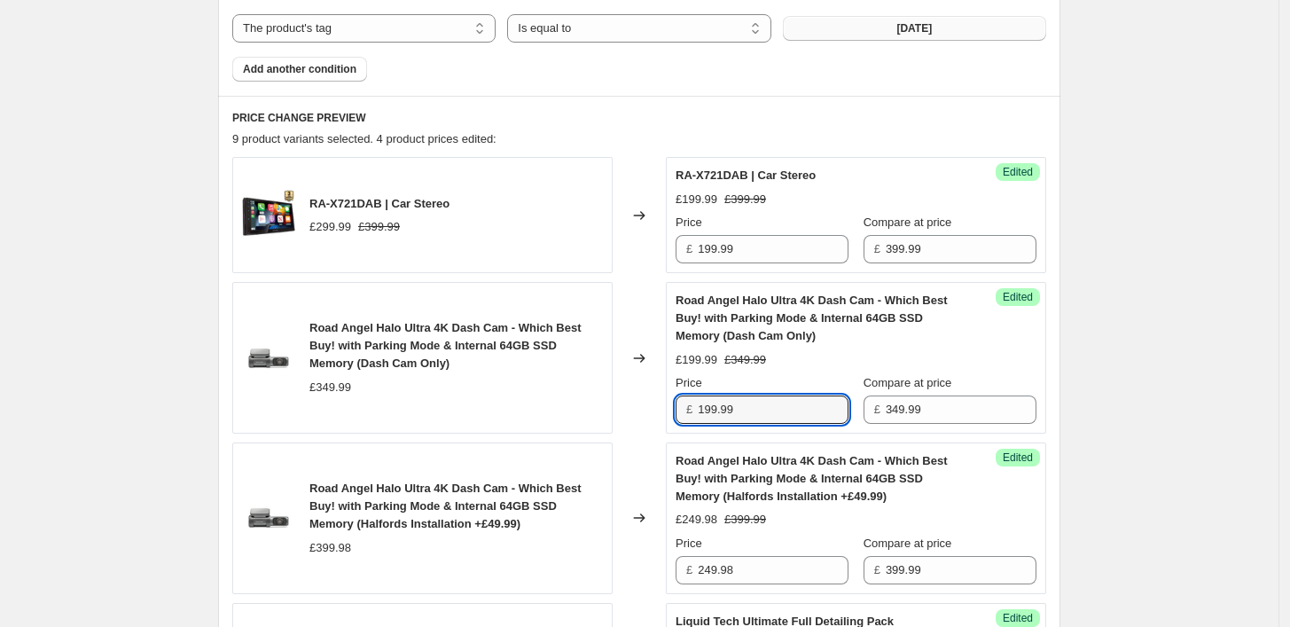
drag, startPoint x: 765, startPoint y: 409, endPoint x: 673, endPoint y: 396, distance: 93.2
click at [673, 396] on div "Success Edited Road Angel Halo Ultra 4K Dash Cam - Which Best Buy! with Parking…" at bounding box center [856, 358] width 380 height 152
type input "179.99"
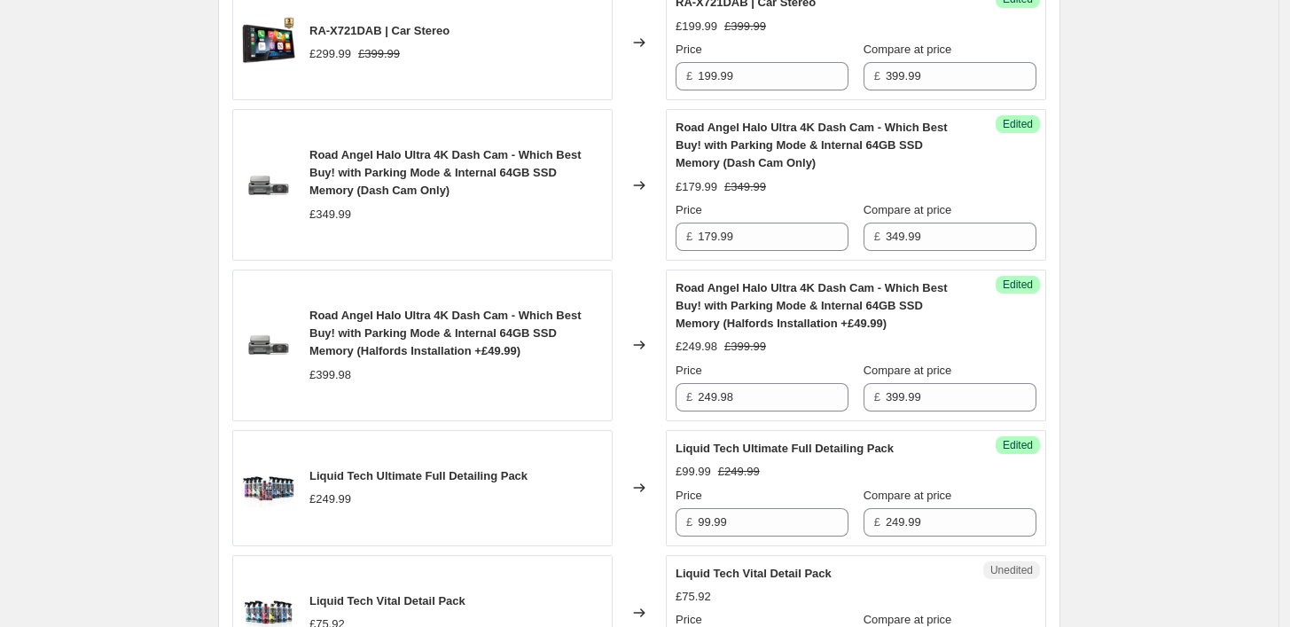
scroll to position [837, 0]
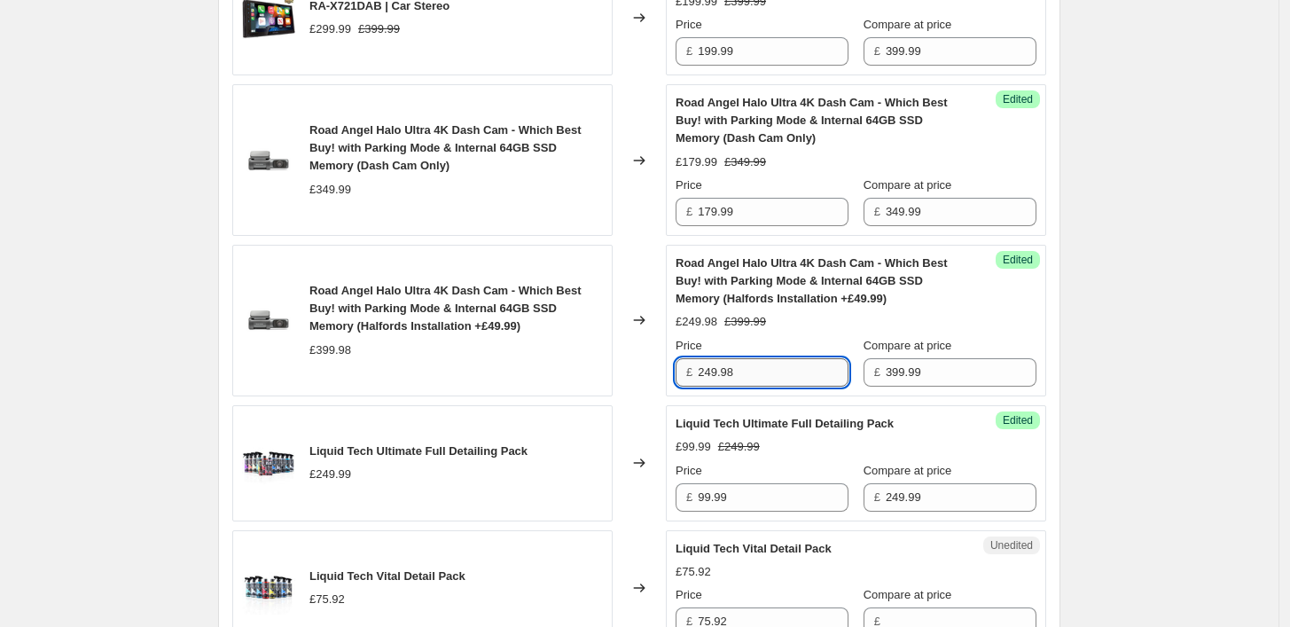
click at [710, 369] on input "249.98" at bounding box center [773, 372] width 151 height 28
type input "229.98"
click at [1228, 323] on div "Create new price change job. This page is ready Create new price change job Dra…" at bounding box center [639, 564] width 1279 height 2802
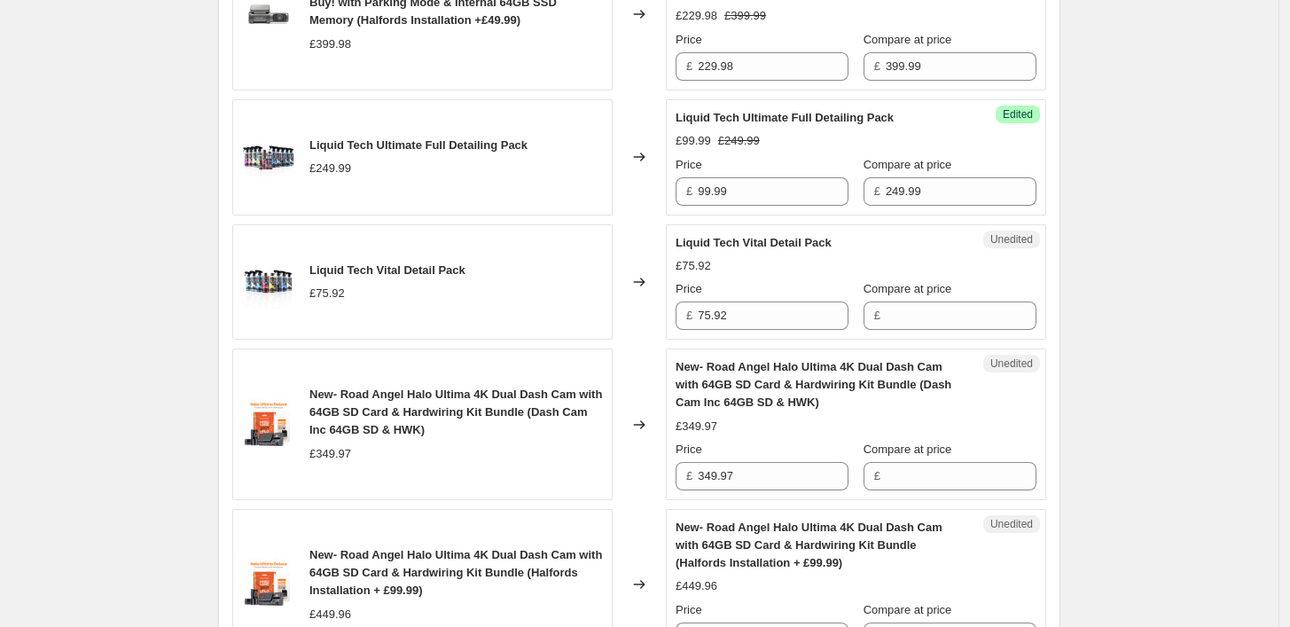
scroll to position [1329, 0]
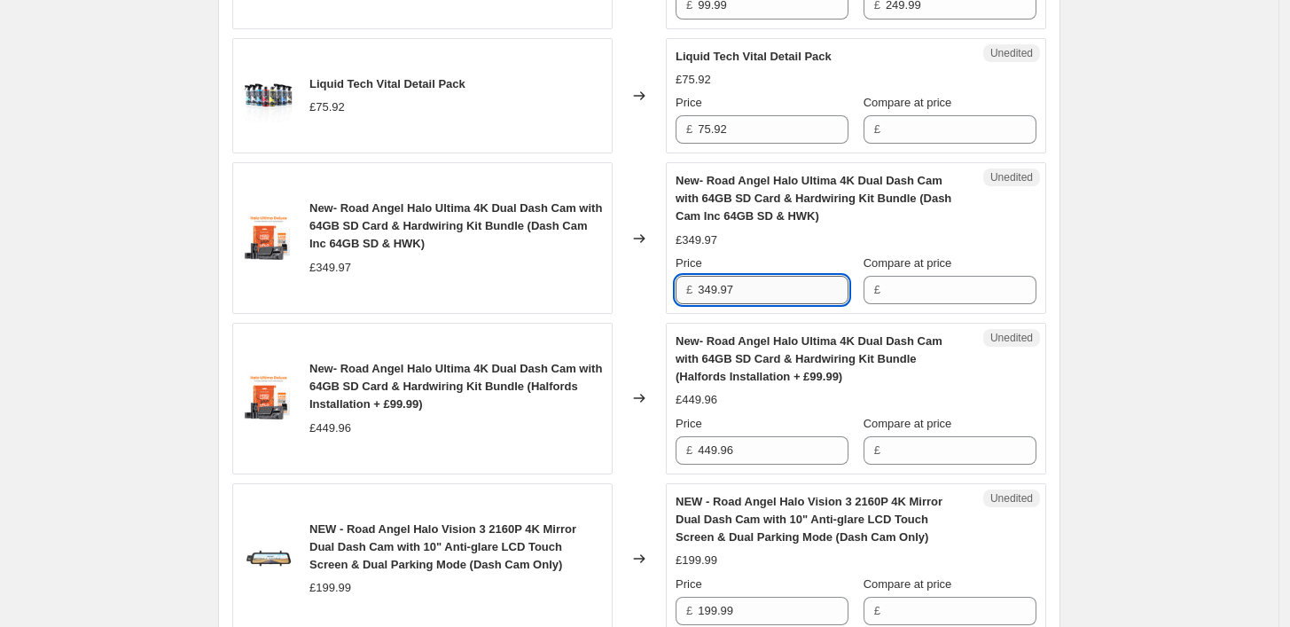
click at [747, 280] on input "349.97" at bounding box center [773, 290] width 151 height 28
type input "199.99"
click at [889, 278] on div "£" at bounding box center [950, 290] width 173 height 28
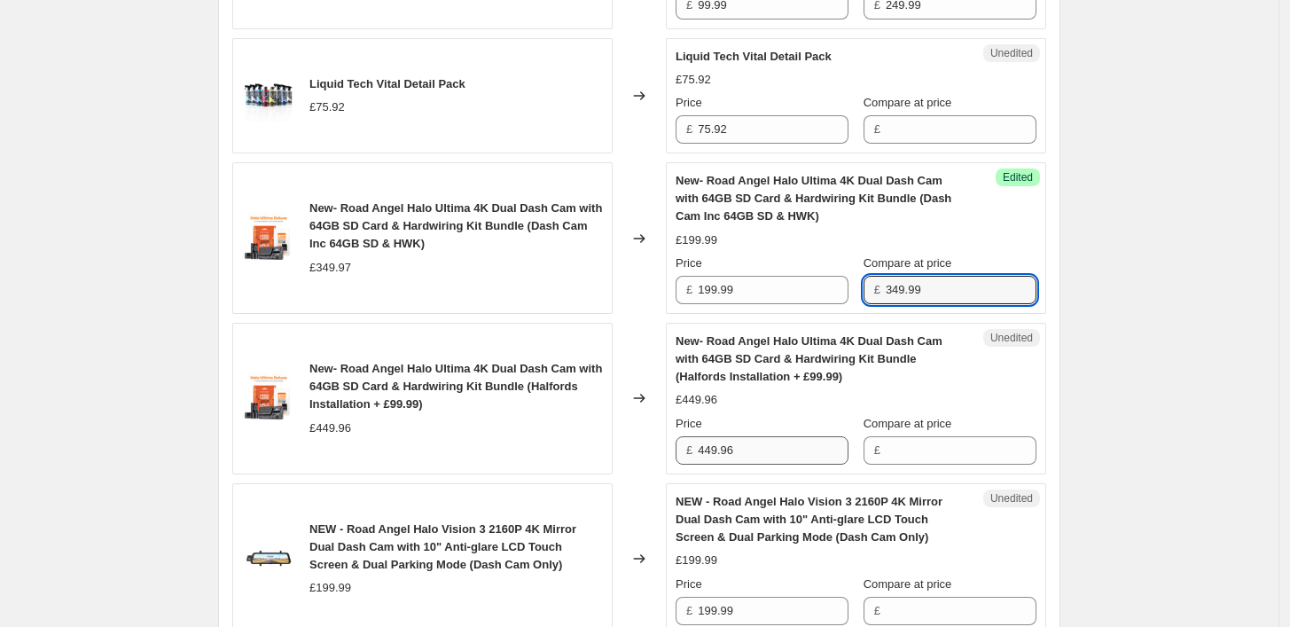
type input "349.99"
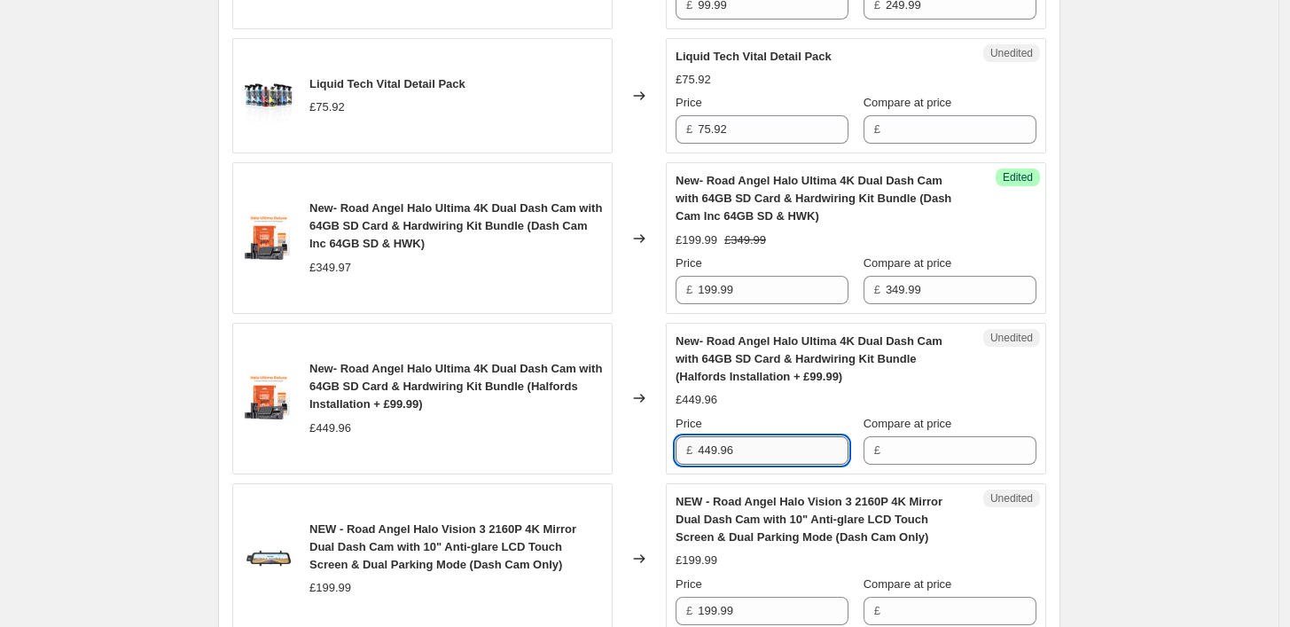
click at [767, 445] on input "449.96" at bounding box center [773, 450] width 151 height 28
type input "299.99"
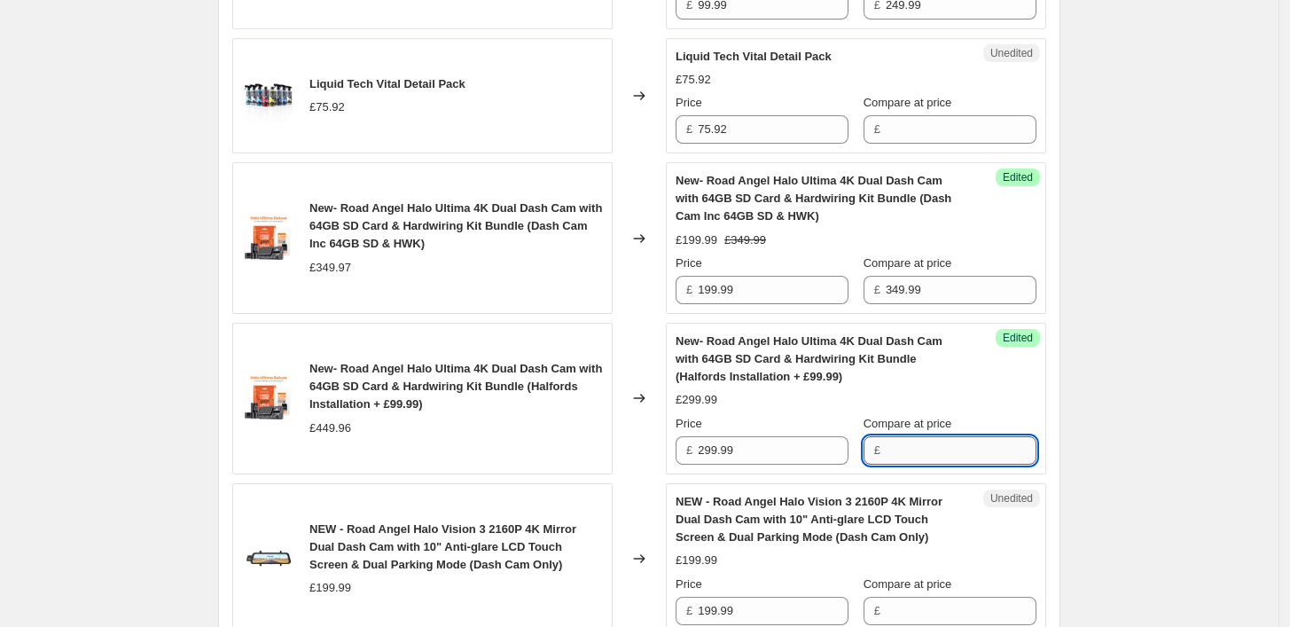
click at [896, 444] on input "Compare at price" at bounding box center [961, 450] width 151 height 28
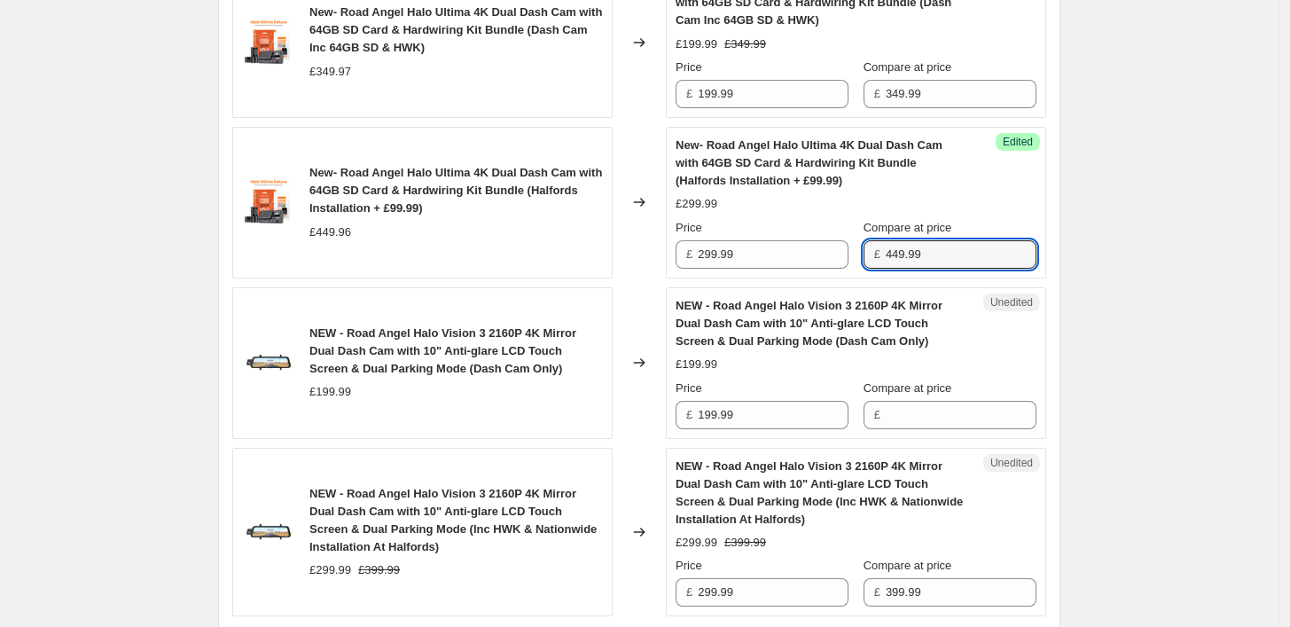
scroll to position [1625, 0]
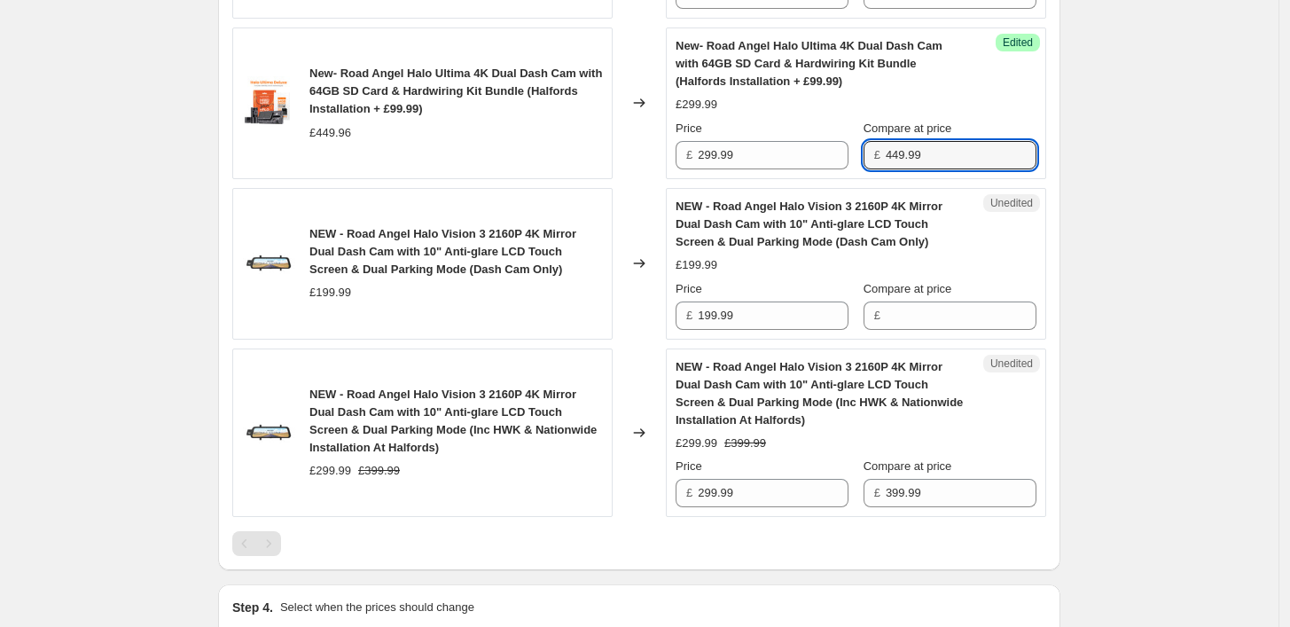
type input "449.99"
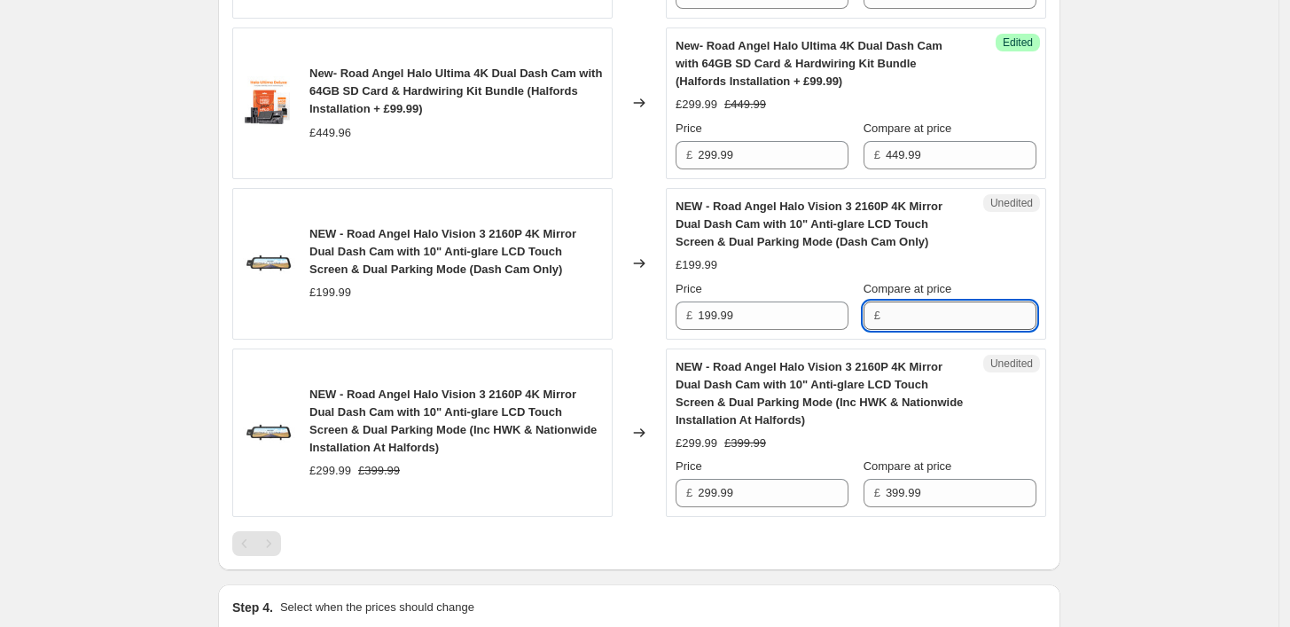
click at [908, 315] on input "Compare at price" at bounding box center [961, 316] width 151 height 28
click at [986, 316] on input "Compare at price" at bounding box center [961, 316] width 151 height 28
type input "299.99"
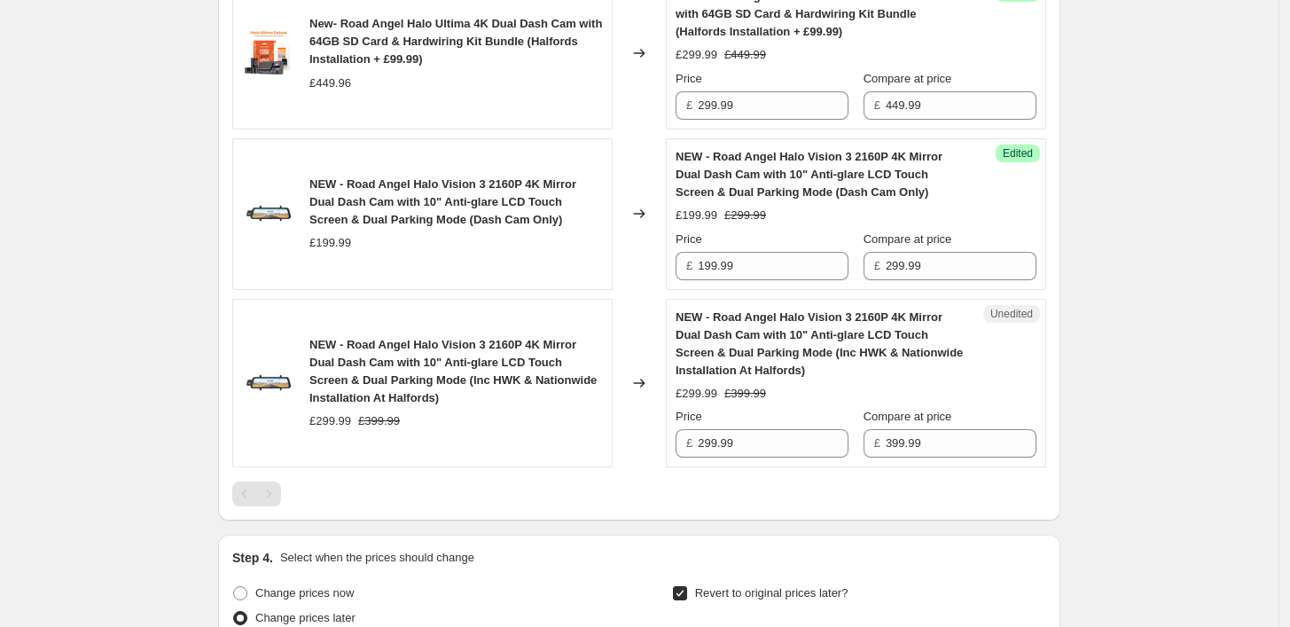
scroll to position [2173, 0]
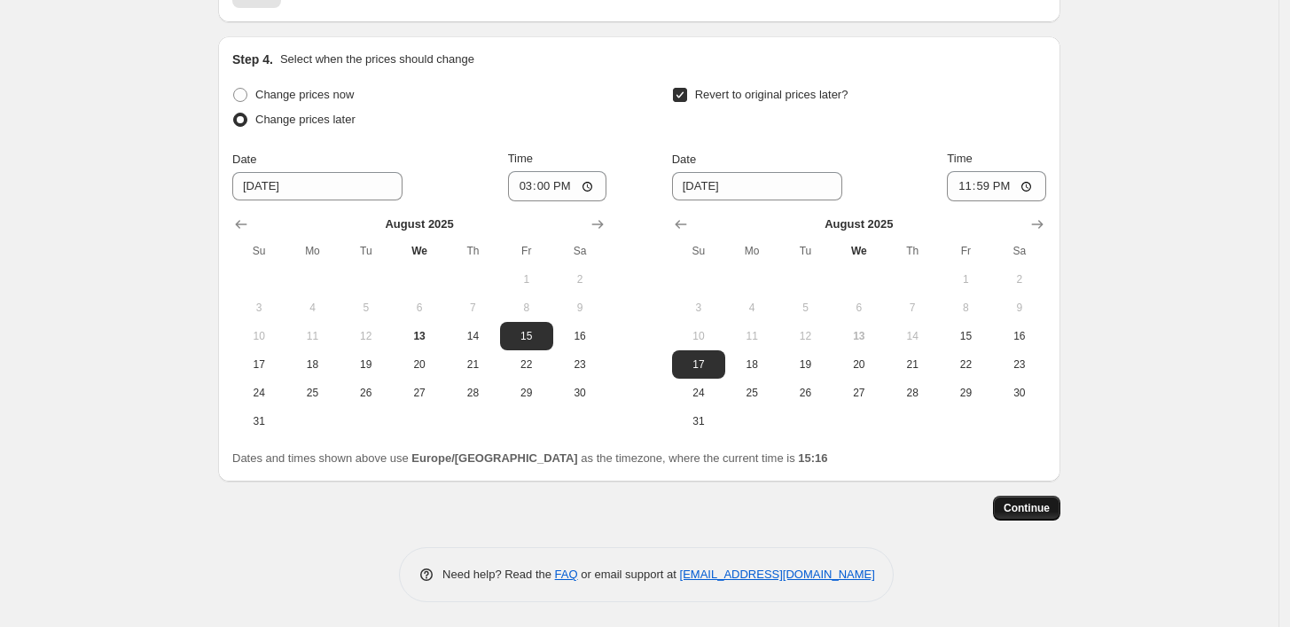
click at [1031, 496] on button "Continue" at bounding box center [1026, 508] width 67 height 25
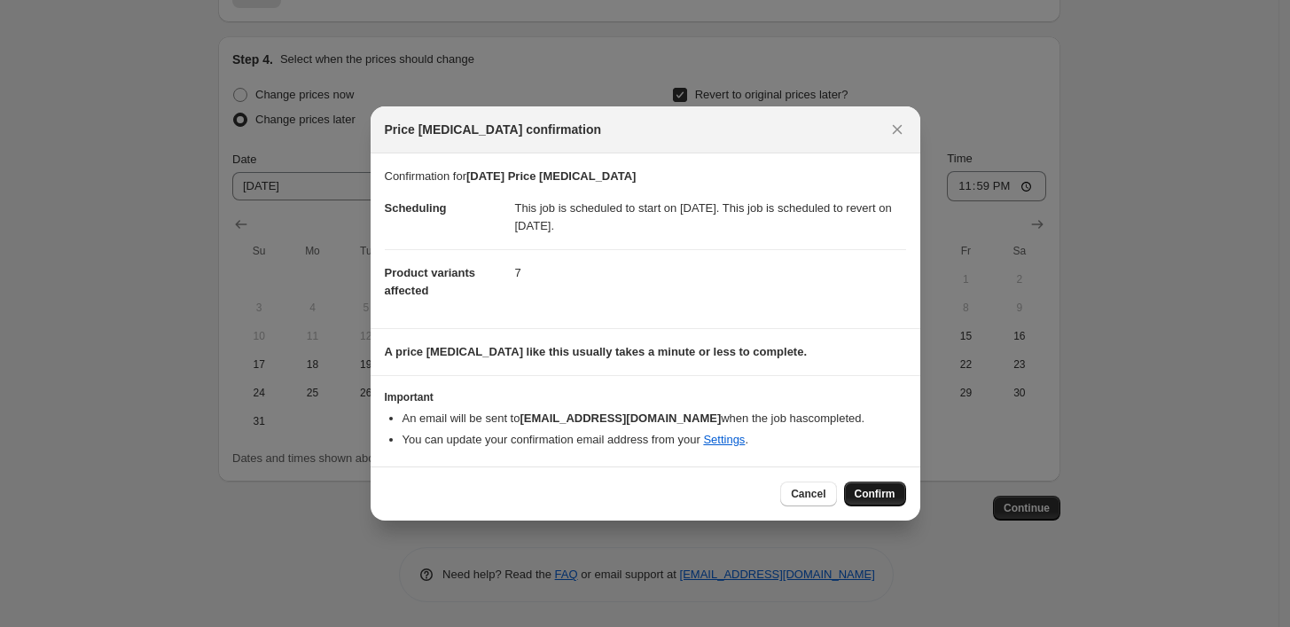
click at [866, 490] on span "Confirm" at bounding box center [875, 494] width 41 height 14
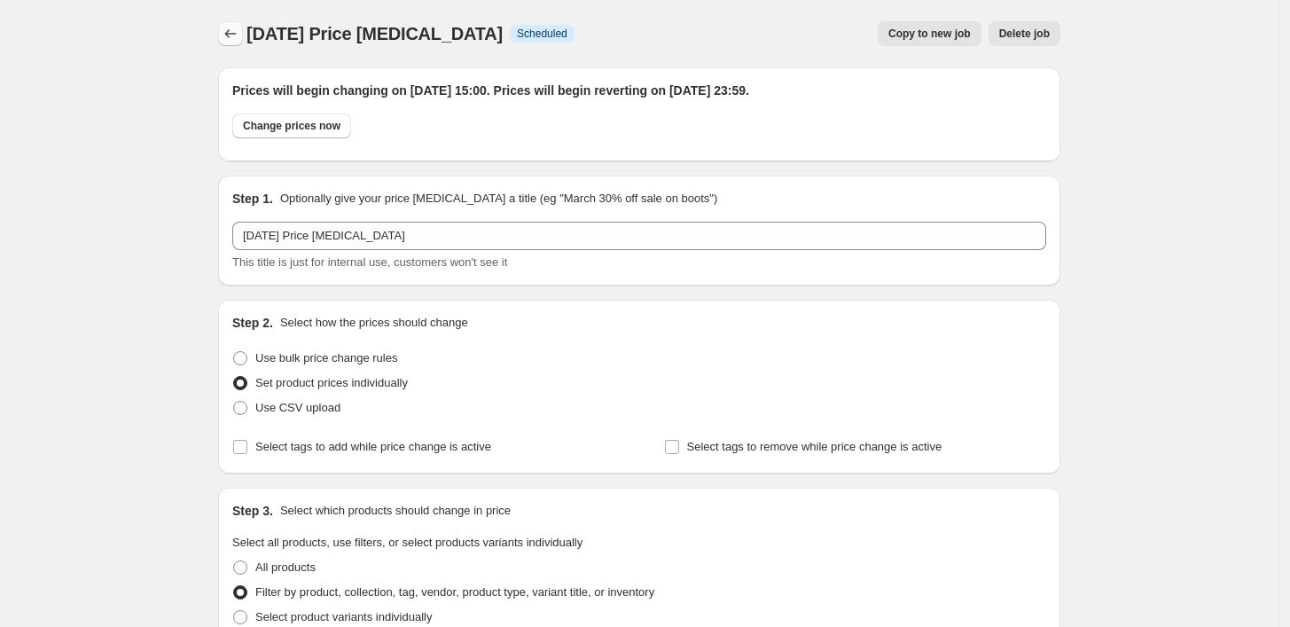
click at [234, 26] on icon "Price change jobs" at bounding box center [231, 34] width 18 height 18
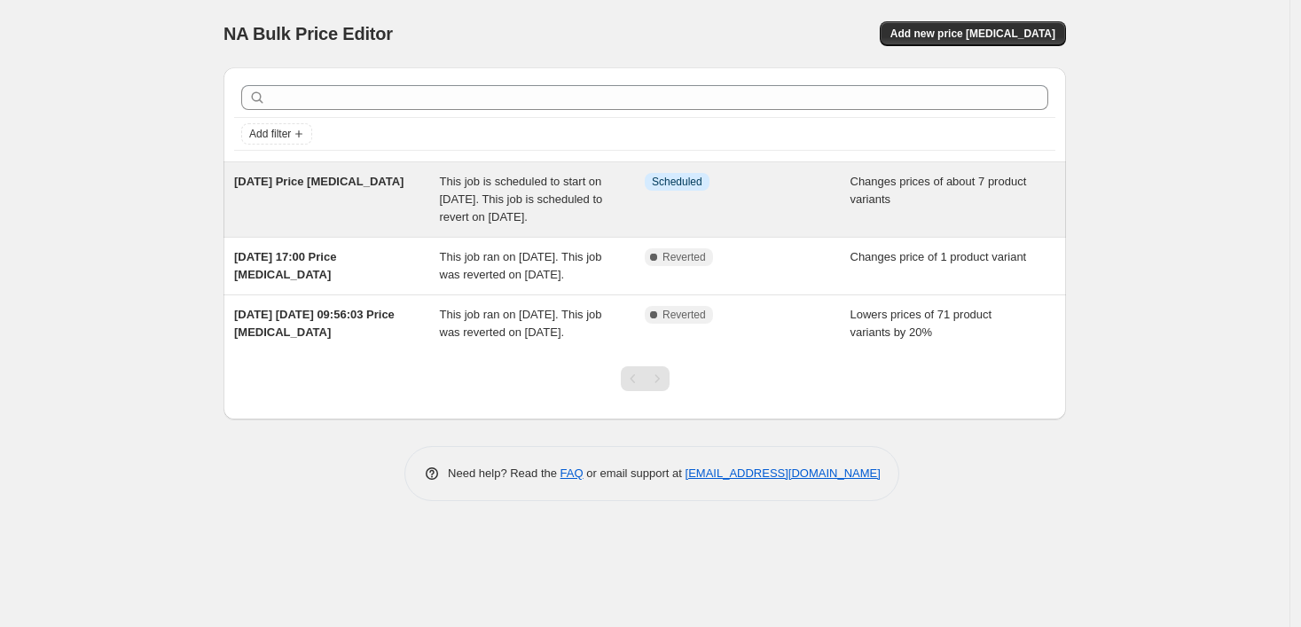
click at [372, 175] on span "15 Aug 2025 Price change job" at bounding box center [318, 181] width 169 height 13
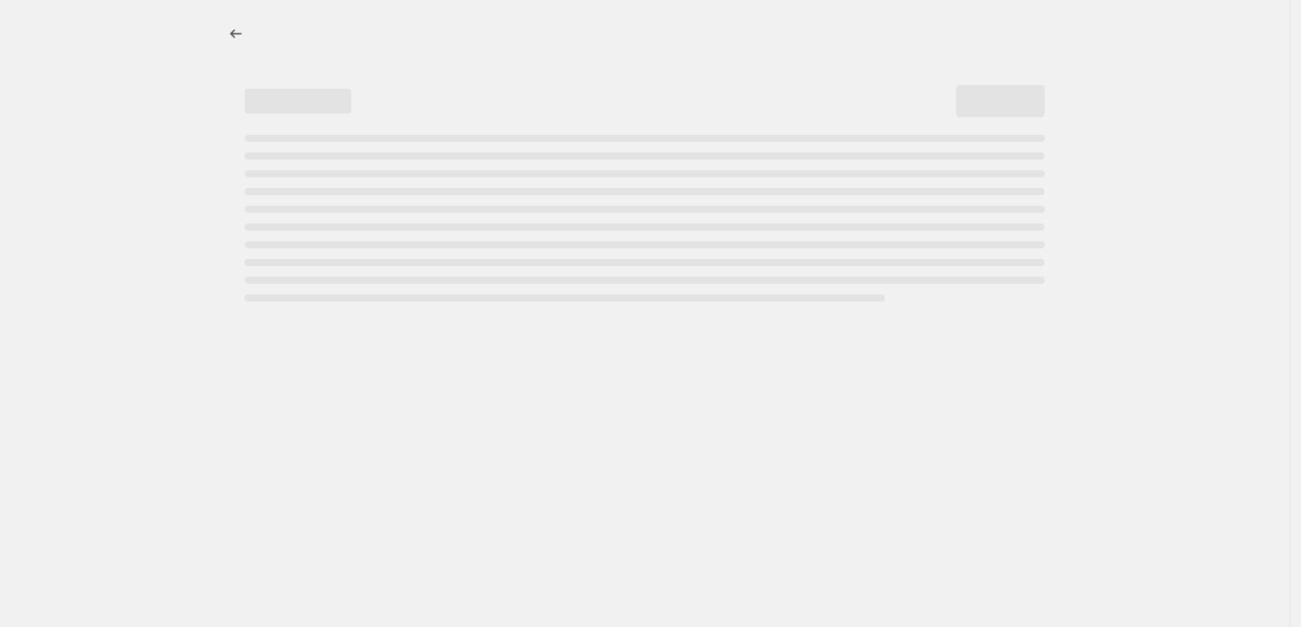
select select "tag"
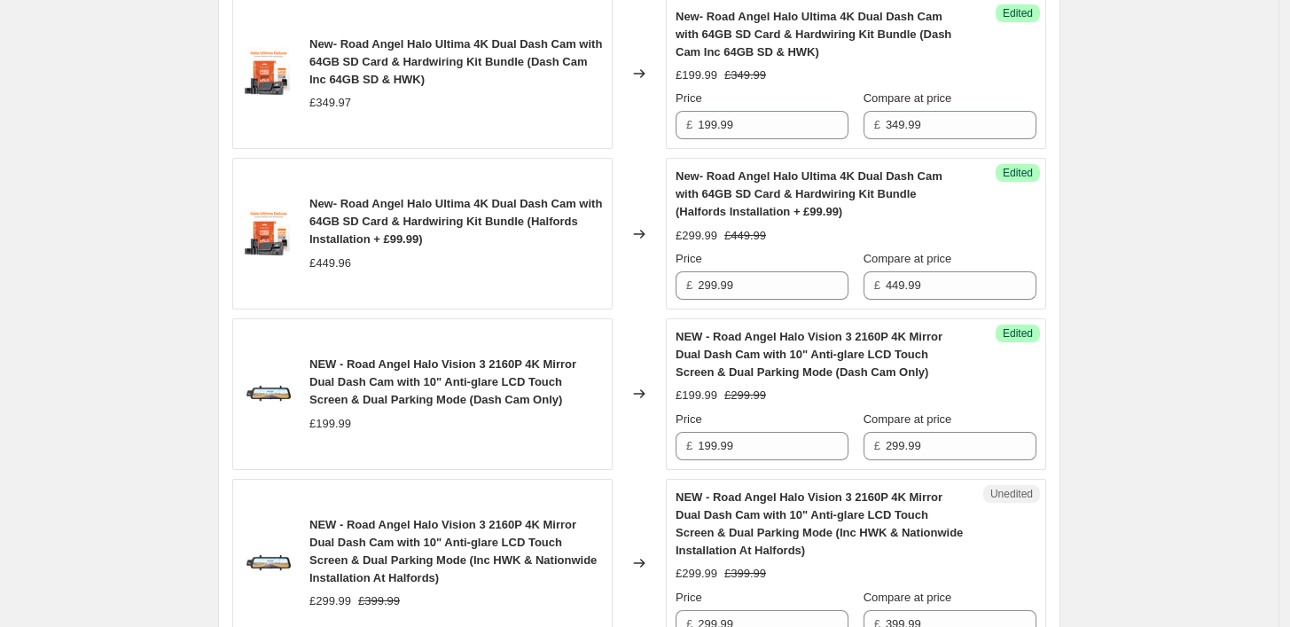
scroll to position [1576, 0]
